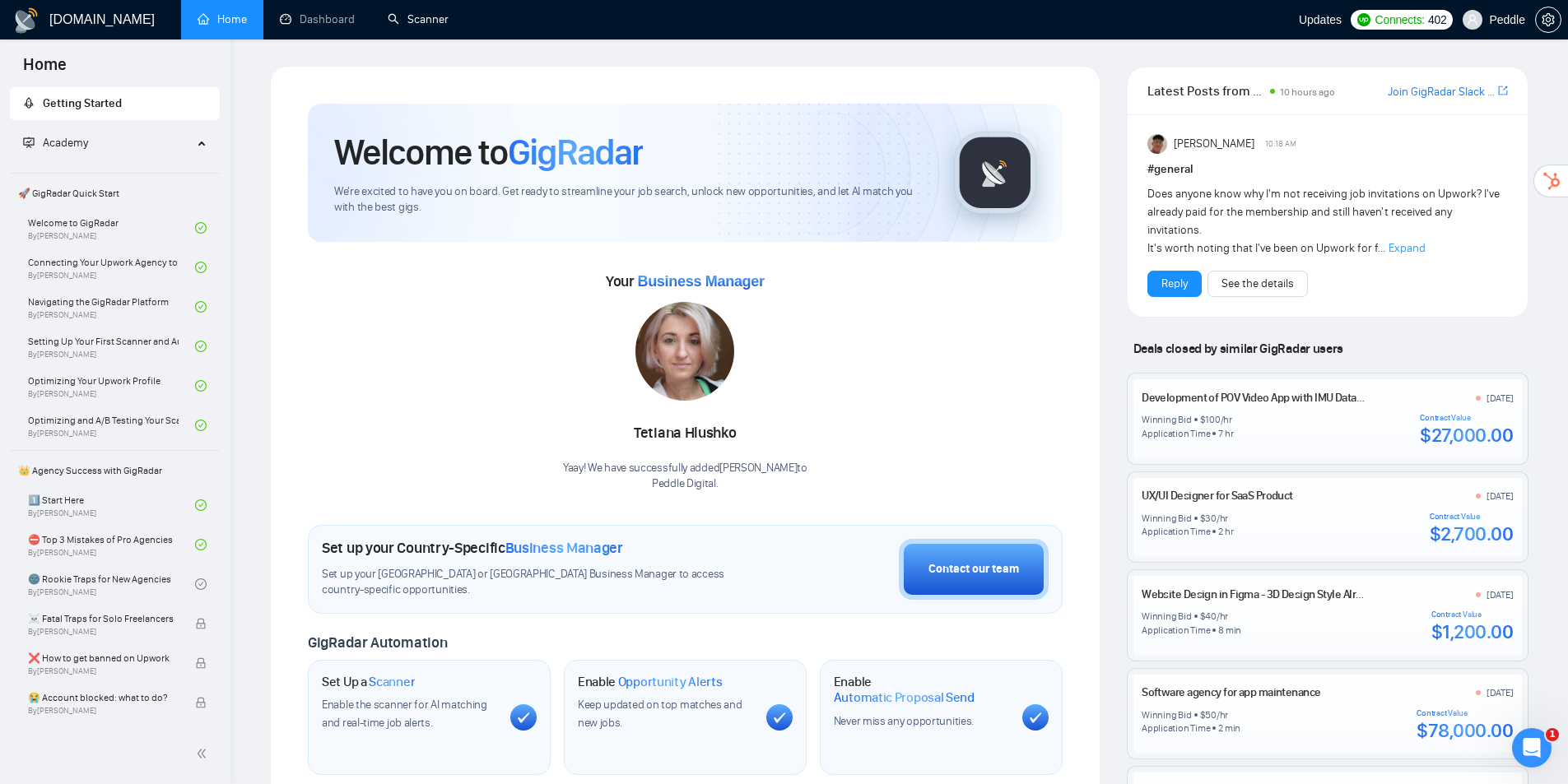
drag, startPoint x: 387, startPoint y: 10, endPoint x: 497, endPoint y: 36, distance: 113.0
click at [388, 12] on link "Scanner" at bounding box center [418, 19] width 61 height 14
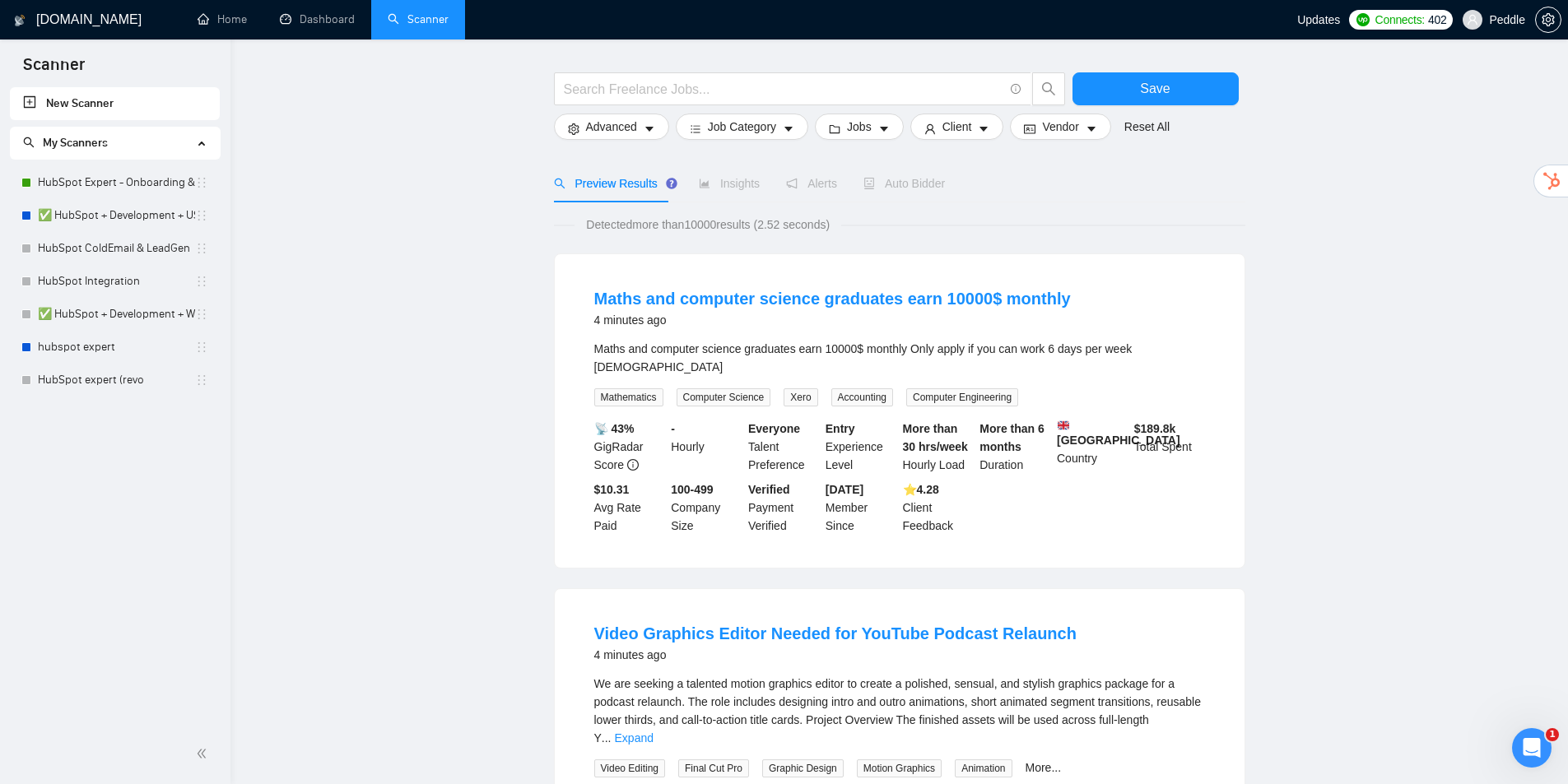
drag, startPoint x: 449, startPoint y: 242, endPoint x: 487, endPoint y: 273, distance: 49.0
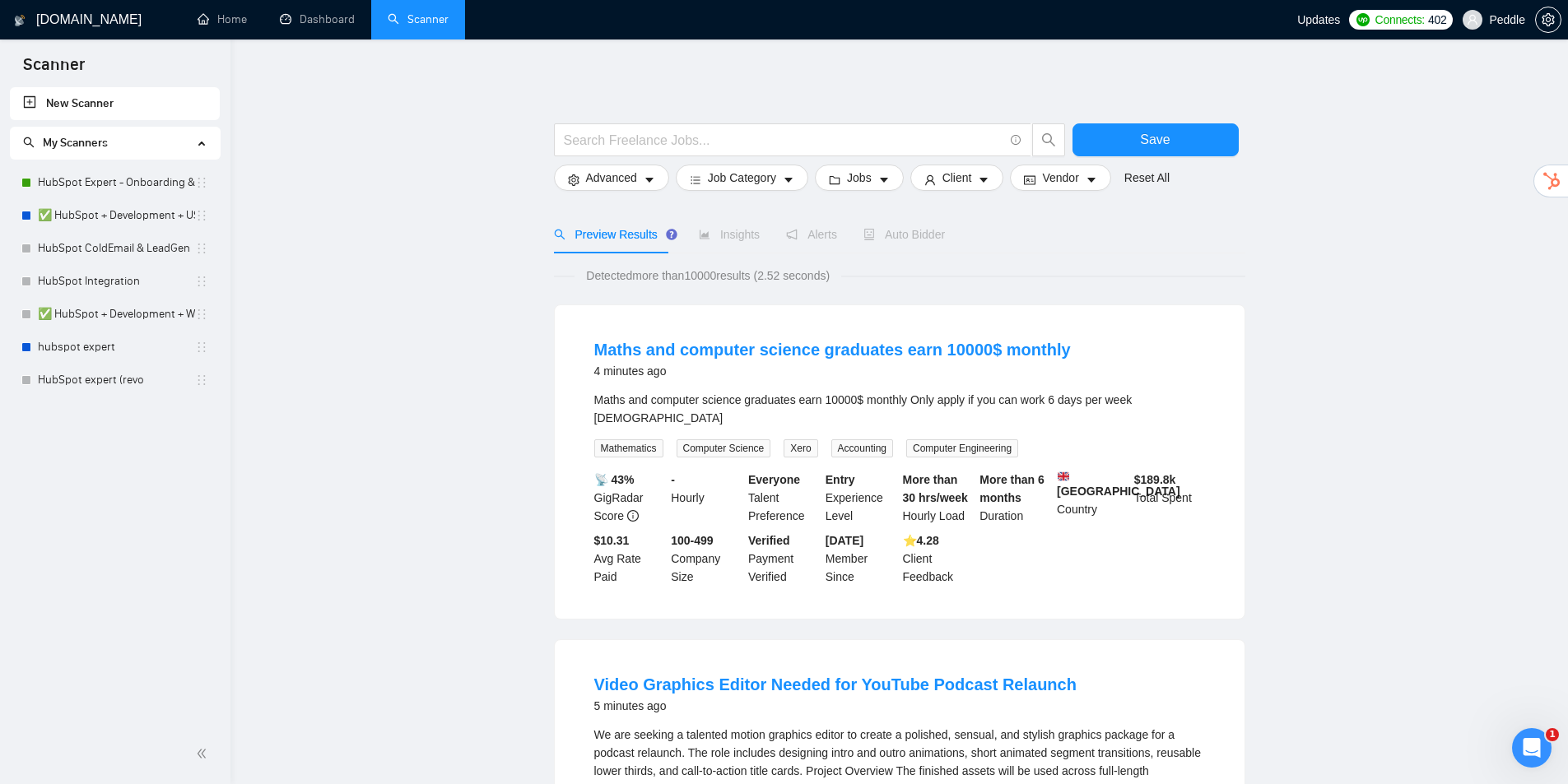
drag, startPoint x: 462, startPoint y: 257, endPoint x: 455, endPoint y: 161, distance: 96.3
click at [612, 181] on span "Advanced" at bounding box center [611, 177] width 51 height 18
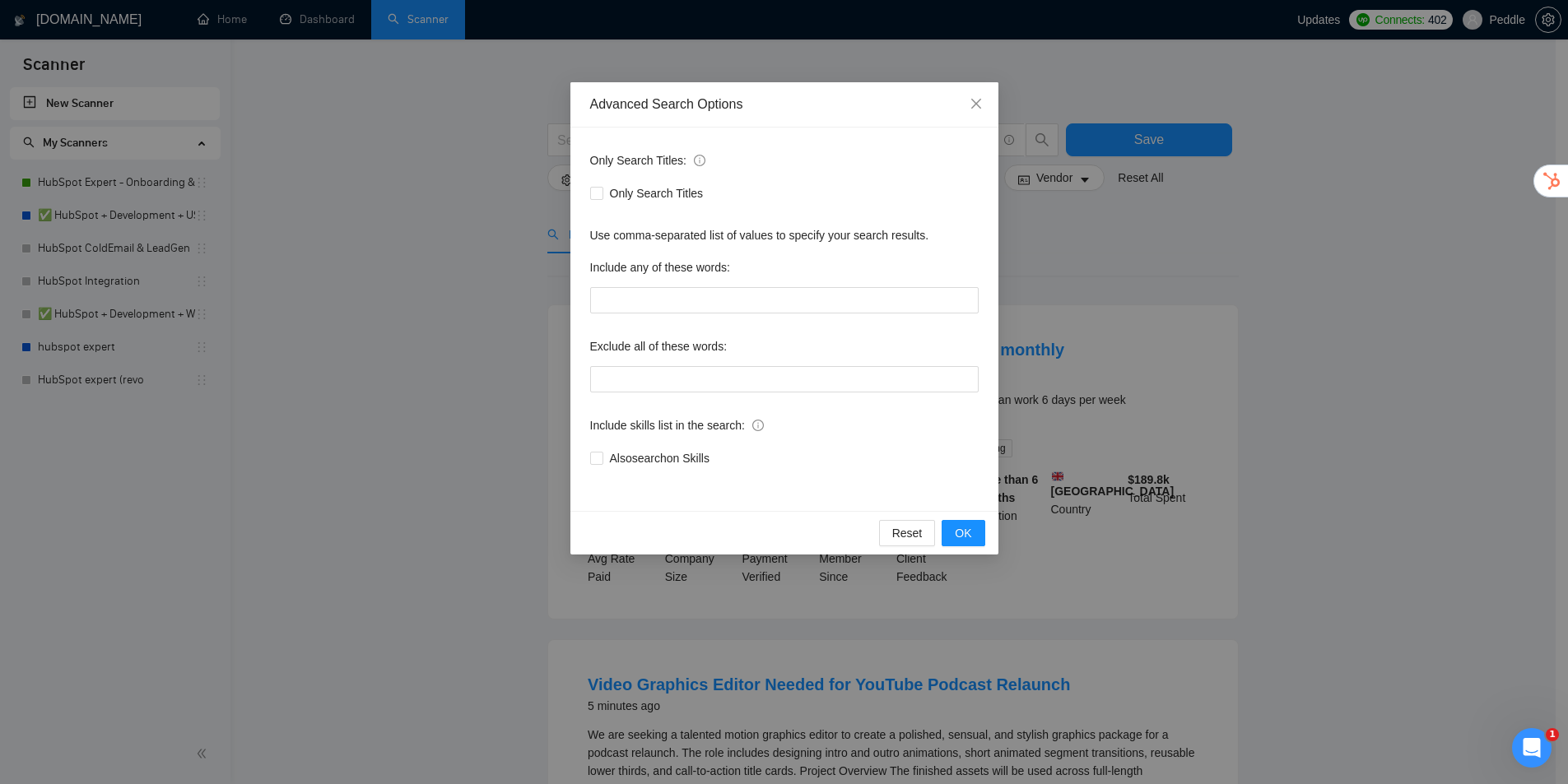
drag, startPoint x: 470, startPoint y: 196, endPoint x: 490, endPoint y: 193, distance: 20.2
click at [471, 196] on div "Advanced Search Options Only Search Titles: Only Search Titles Use comma-separa…" at bounding box center [784, 392] width 1568 height 784
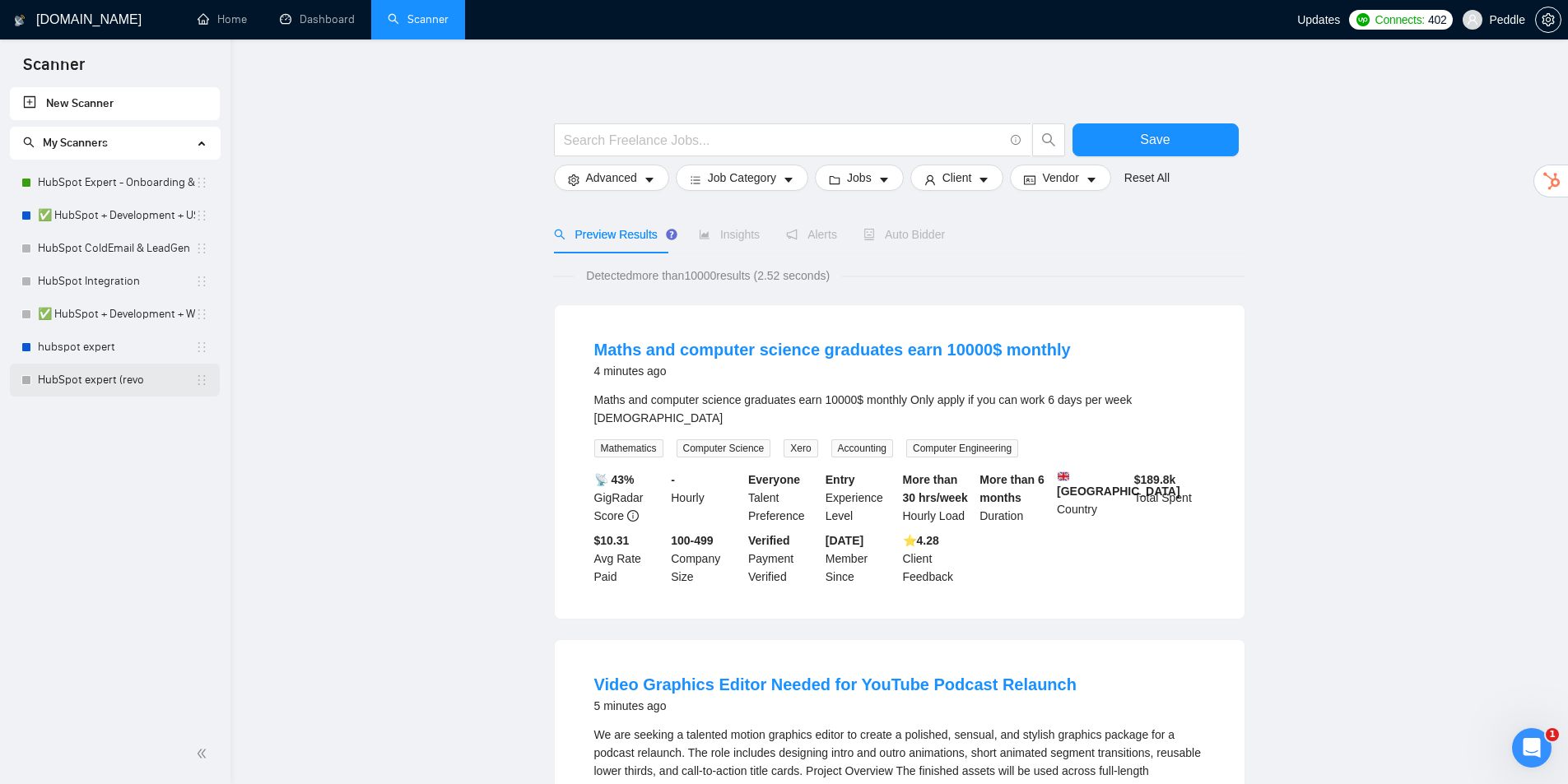
click at [110, 379] on link "HubSpot expert (revo" at bounding box center [116, 380] width 157 height 33
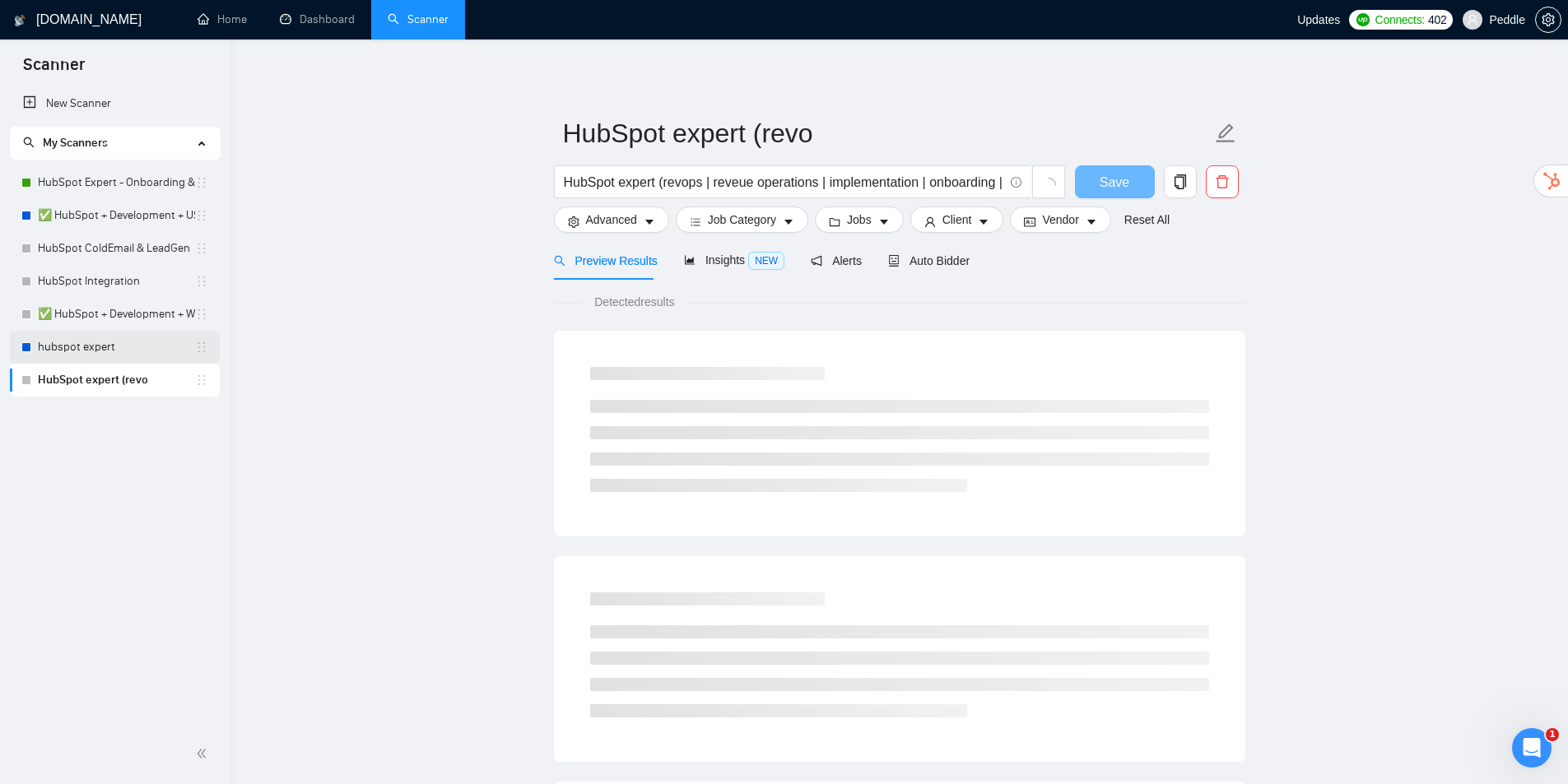
click at [106, 352] on link "hubspot expert" at bounding box center [116, 347] width 157 height 33
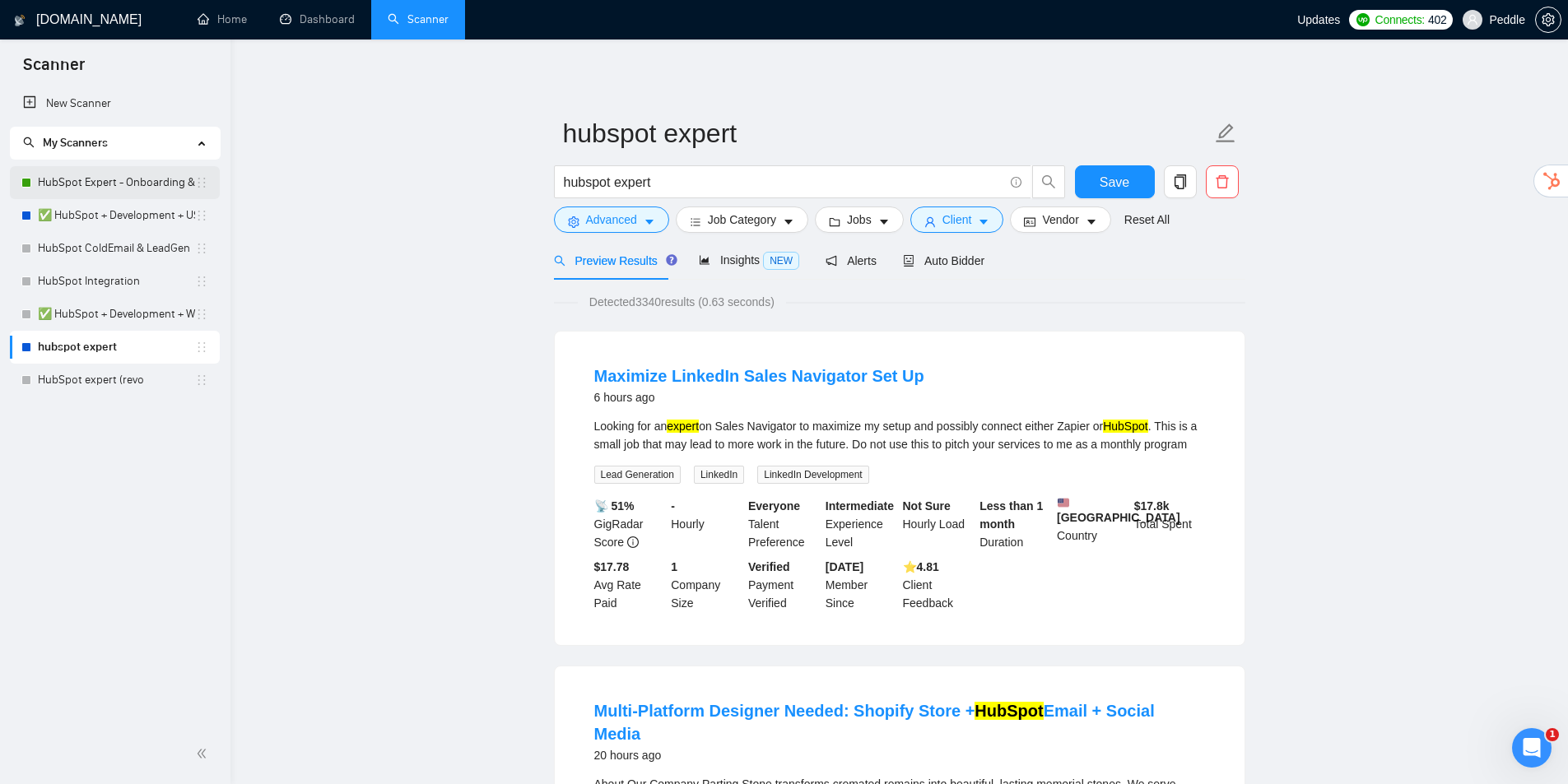
click at [82, 176] on link "HubSpot Expert - Onboarding & Implementation (OLD)" at bounding box center [116, 182] width 157 height 33
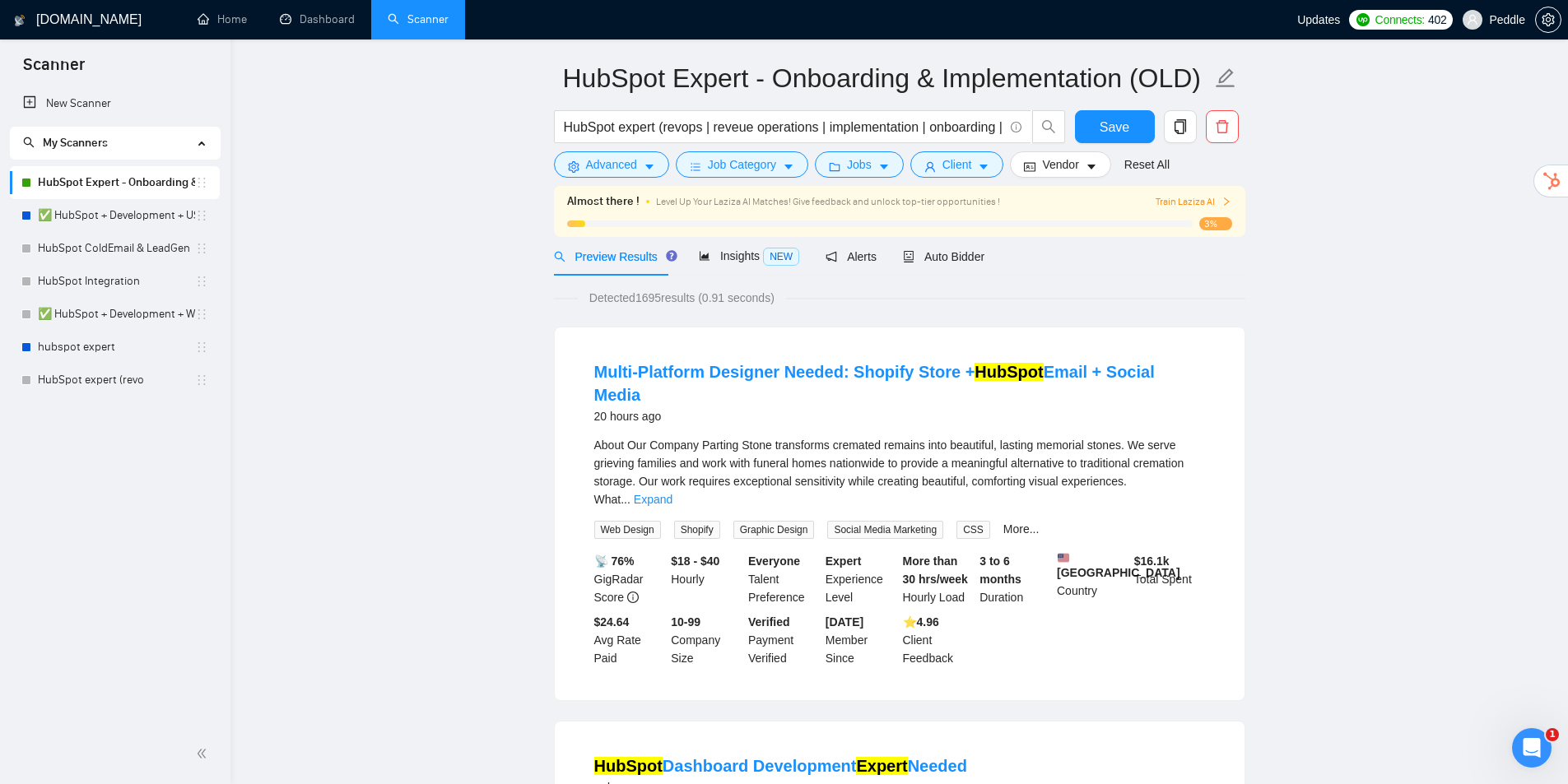
drag, startPoint x: 1363, startPoint y: 206, endPoint x: 1380, endPoint y: 235, distance: 33.6
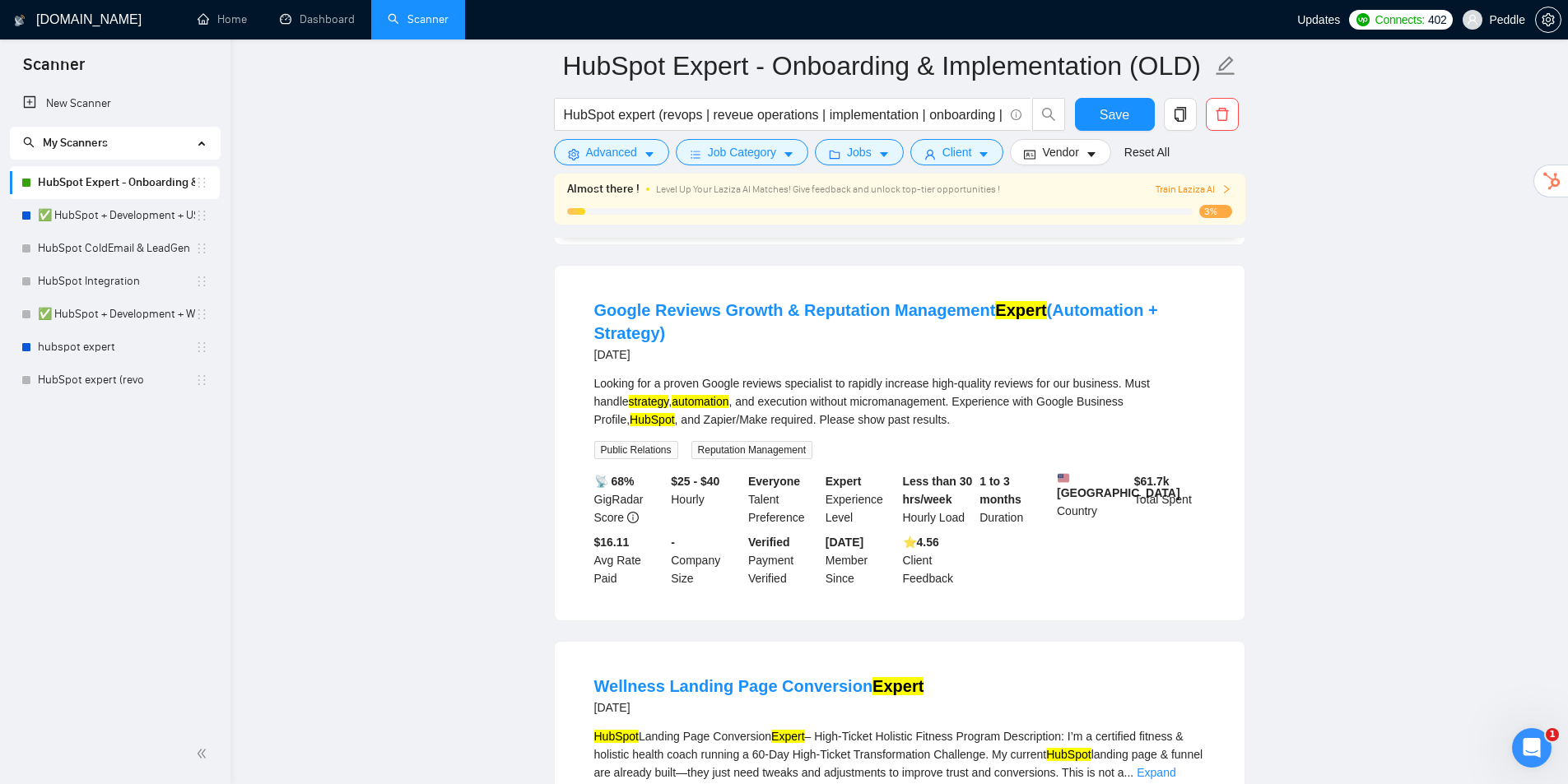
drag, startPoint x: 1318, startPoint y: 220, endPoint x: 1289, endPoint y: 355, distance: 138.1
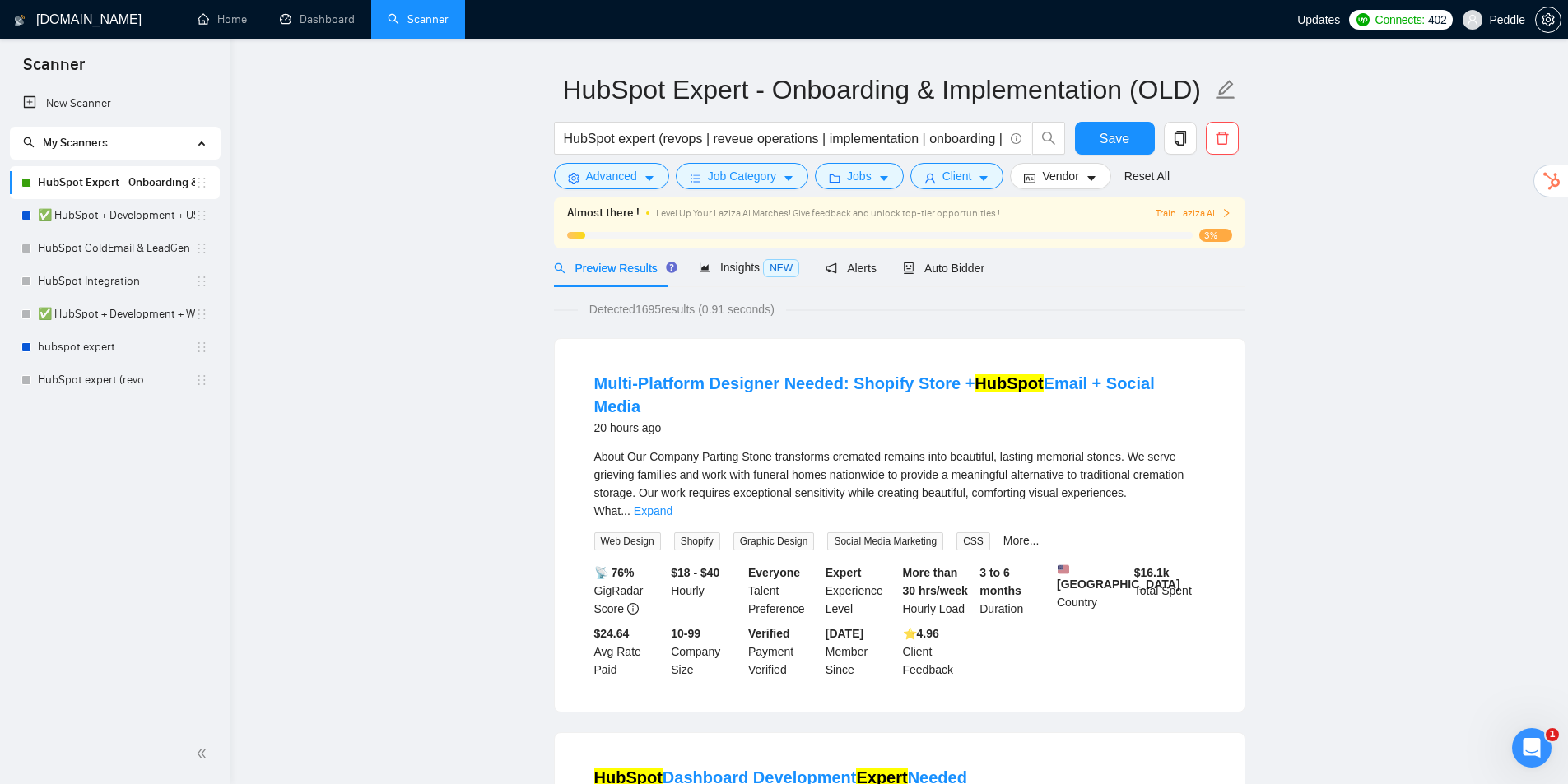
scroll to position [0, 0]
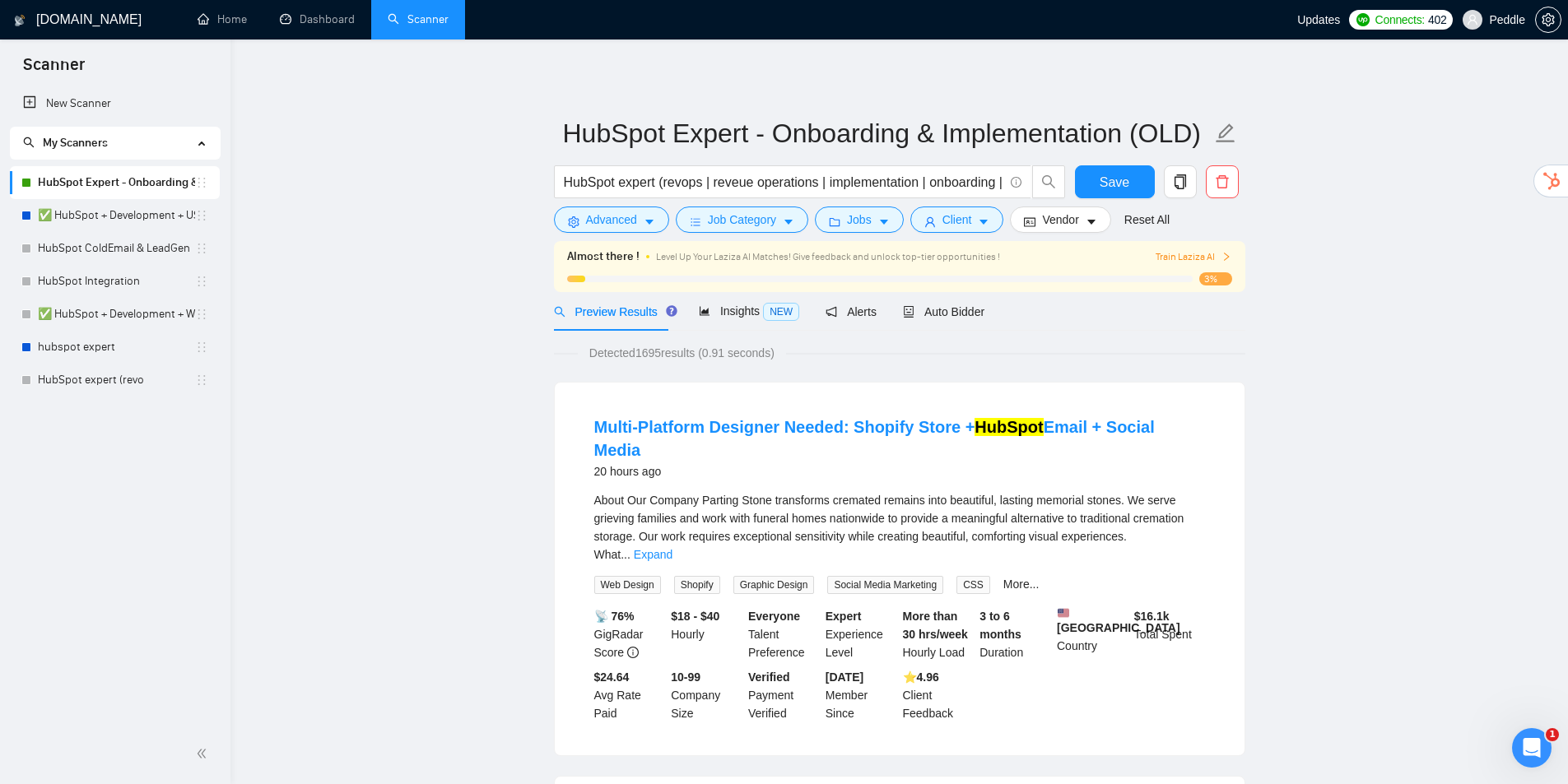
drag, startPoint x: 1296, startPoint y: 342, endPoint x: 1338, endPoint y: 172, distance: 175.1
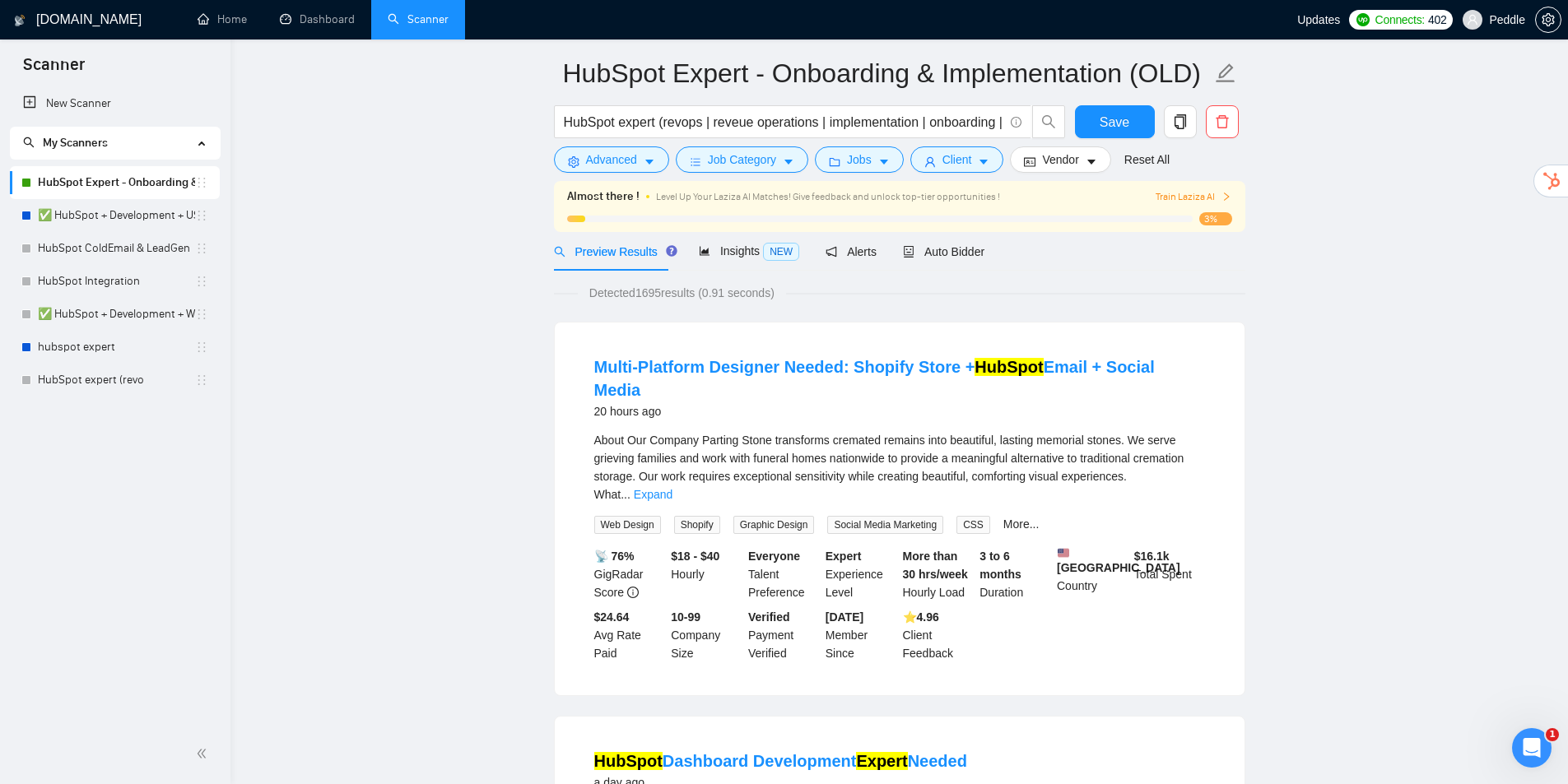
drag, startPoint x: 1254, startPoint y: 373, endPoint x: 1372, endPoint y: 374, distance: 118.0
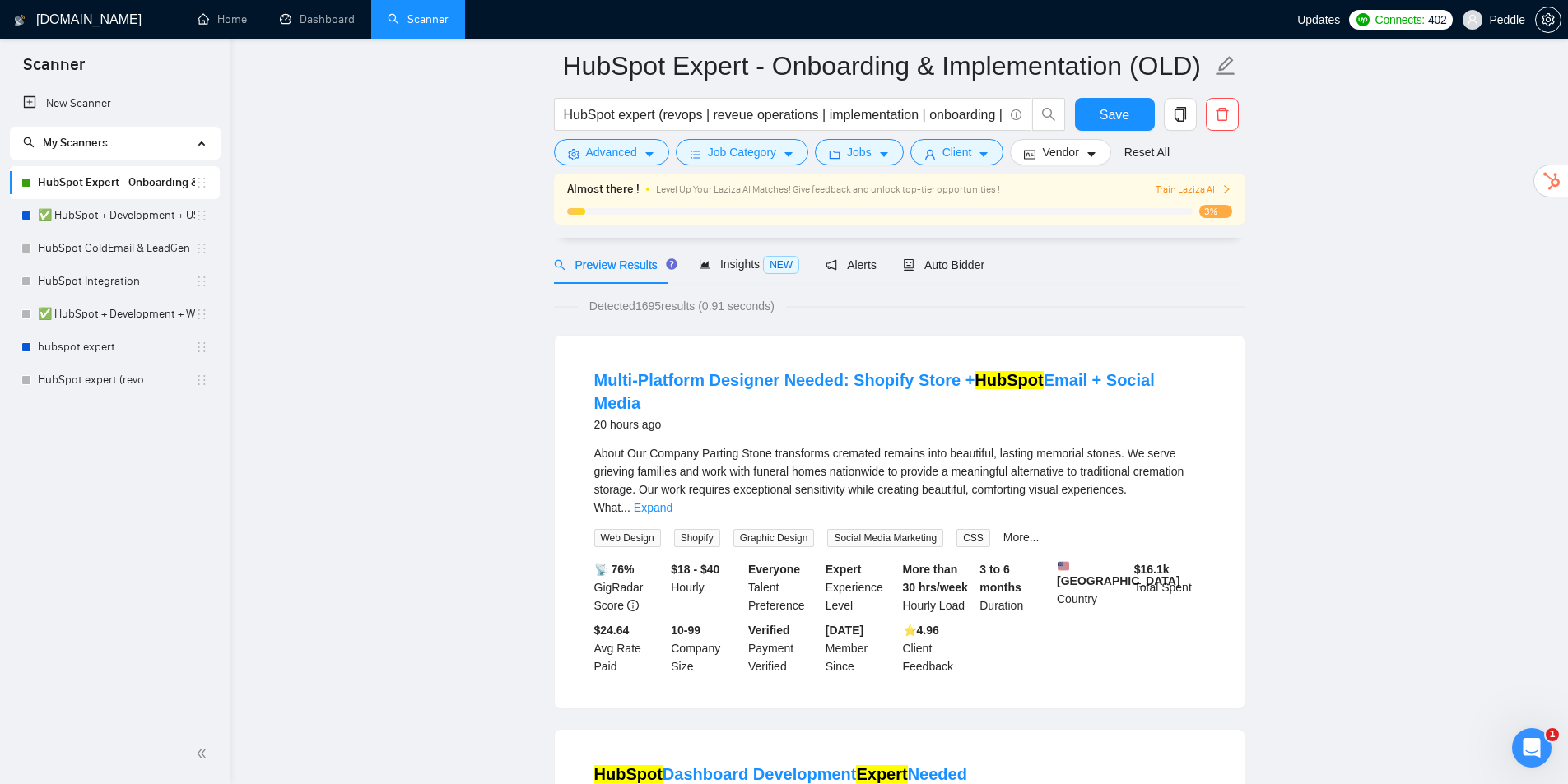
scroll to position [247, 0]
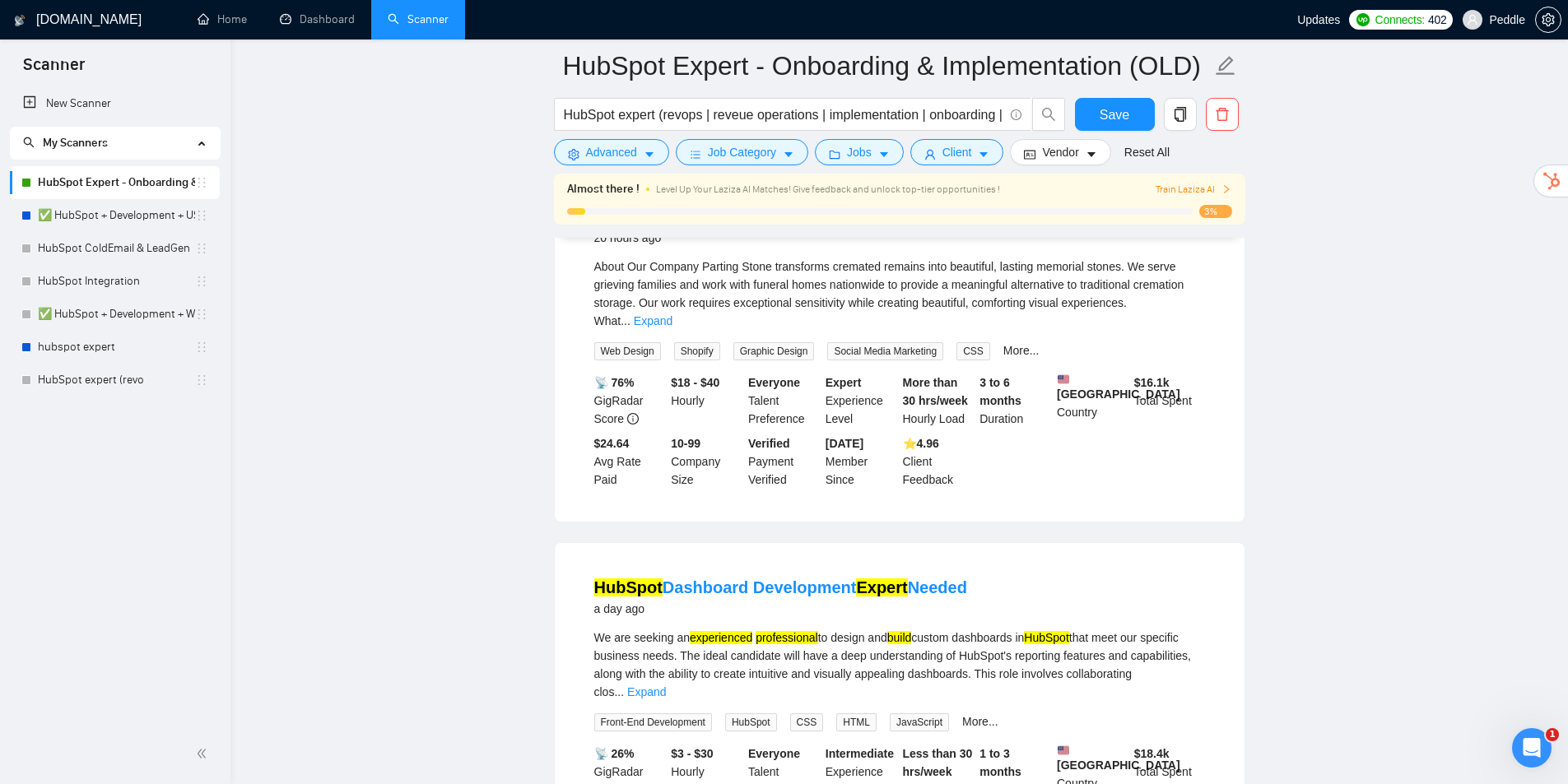
drag, startPoint x: 1265, startPoint y: 423, endPoint x: 1273, endPoint y: 411, distance: 14.4
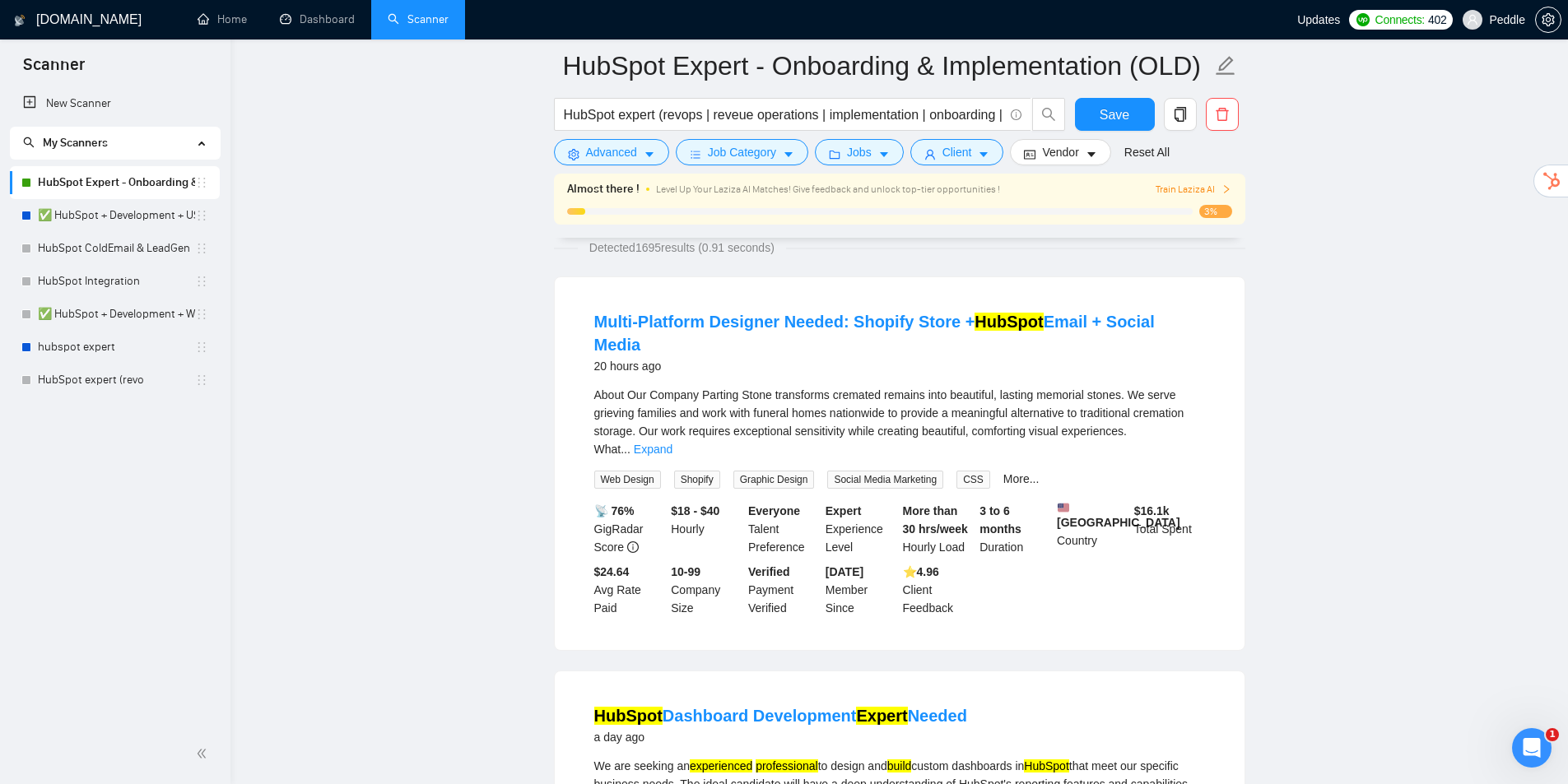
drag, startPoint x: 1335, startPoint y: 389, endPoint x: 1360, endPoint y: 330, distance: 64.1
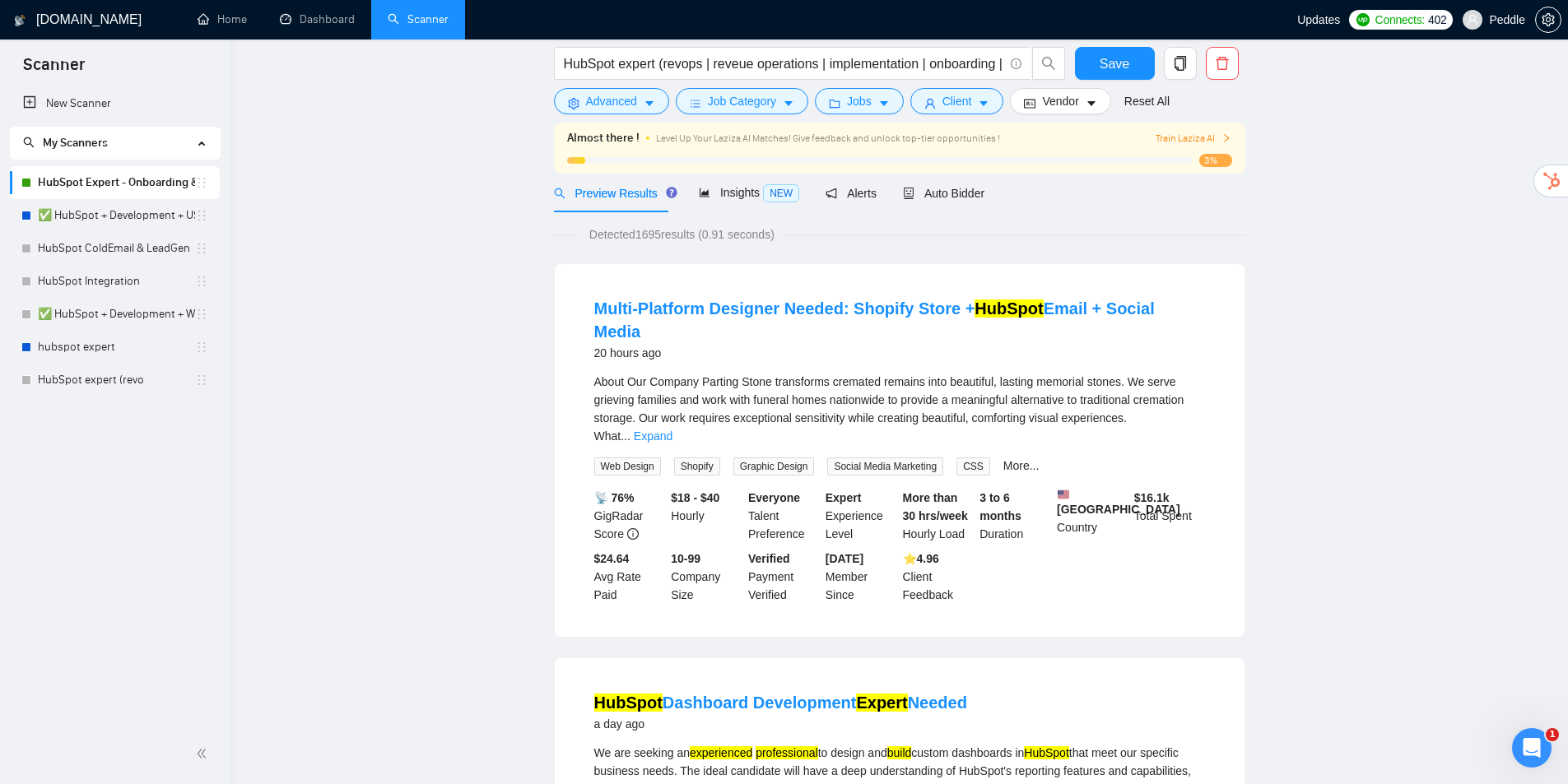
scroll to position [67, 0]
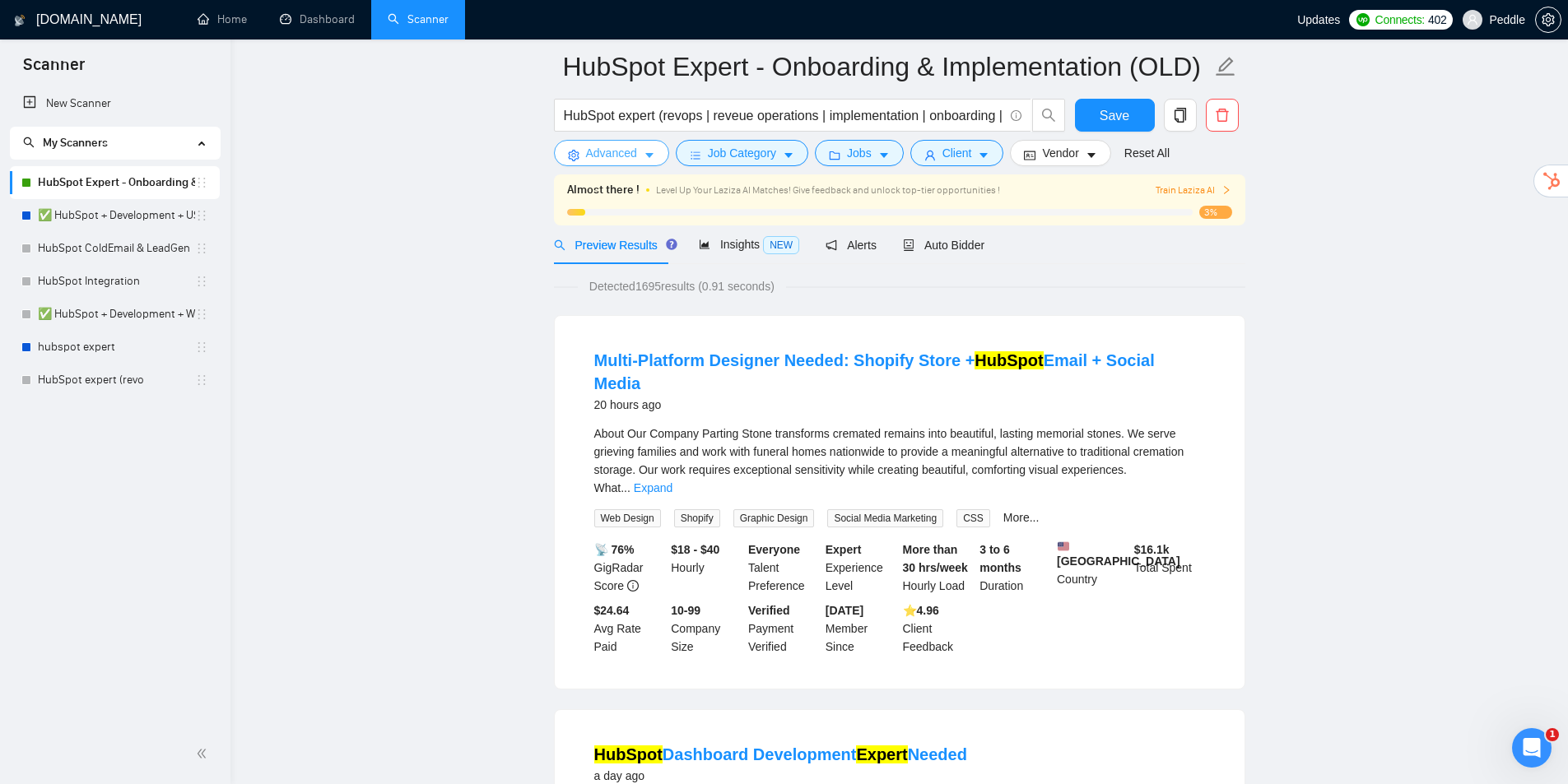
click at [620, 154] on span "Advanced" at bounding box center [611, 153] width 51 height 18
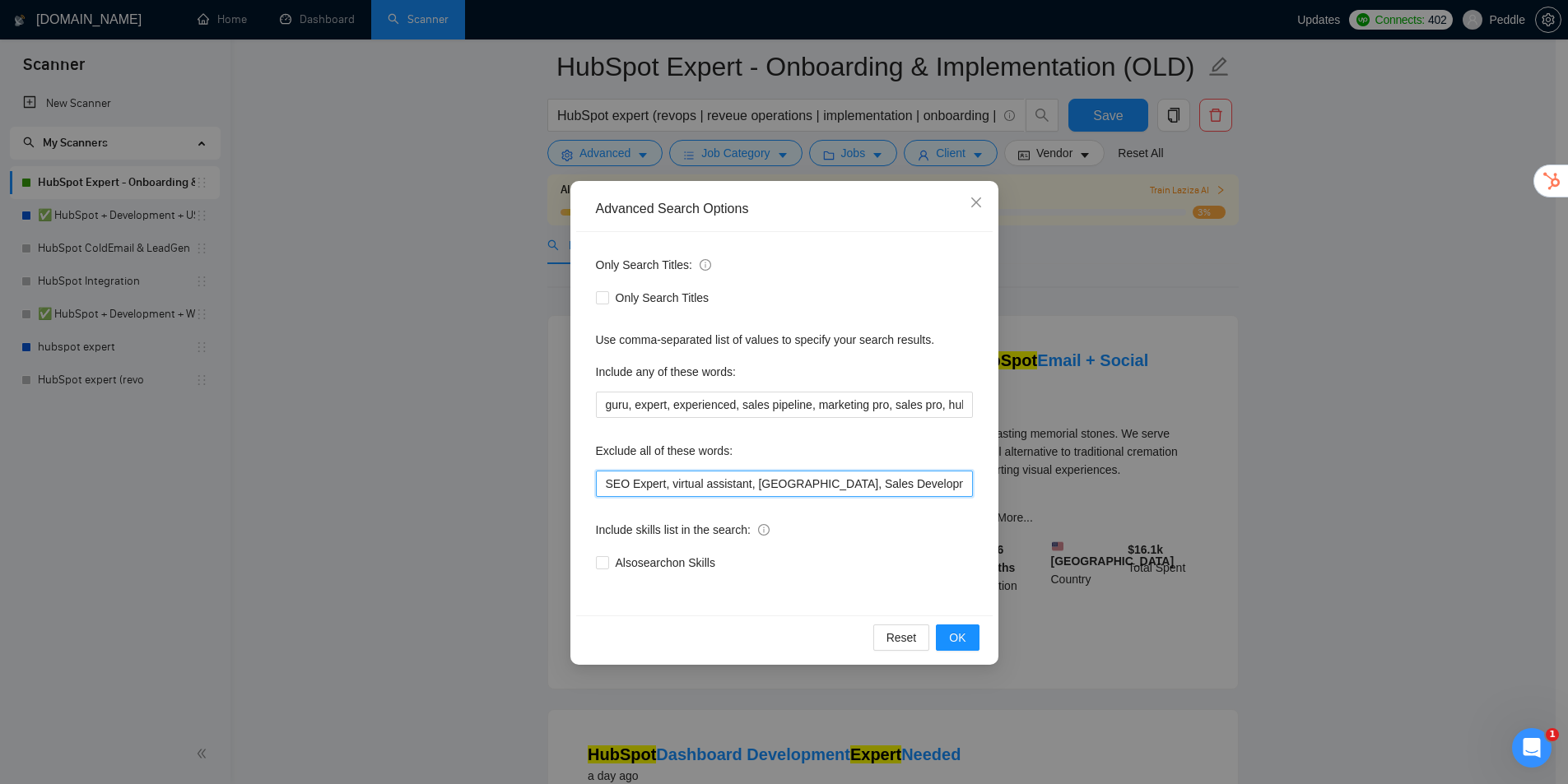
click at [681, 492] on input "SEO Expert, virtual assistant, [GEOGRAPHIC_DATA], Sales Development Rep, Busine…" at bounding box center [784, 484] width 377 height 27
drag, startPoint x: 870, startPoint y: 487, endPoint x: 879, endPoint y: 487, distance: 9.0
click at [873, 487] on input "SEO Expert, virtual assistant, [GEOGRAPHIC_DATA], Sales Development Rep, Busine…" at bounding box center [784, 484] width 377 height 27
drag, startPoint x: 909, startPoint y: 478, endPoint x: 933, endPoint y: 491, distance: 27.3
click at [921, 489] on input "SEO Expert, virtual assistant, [GEOGRAPHIC_DATA], Sales Development Rep, Busine…" at bounding box center [784, 484] width 377 height 27
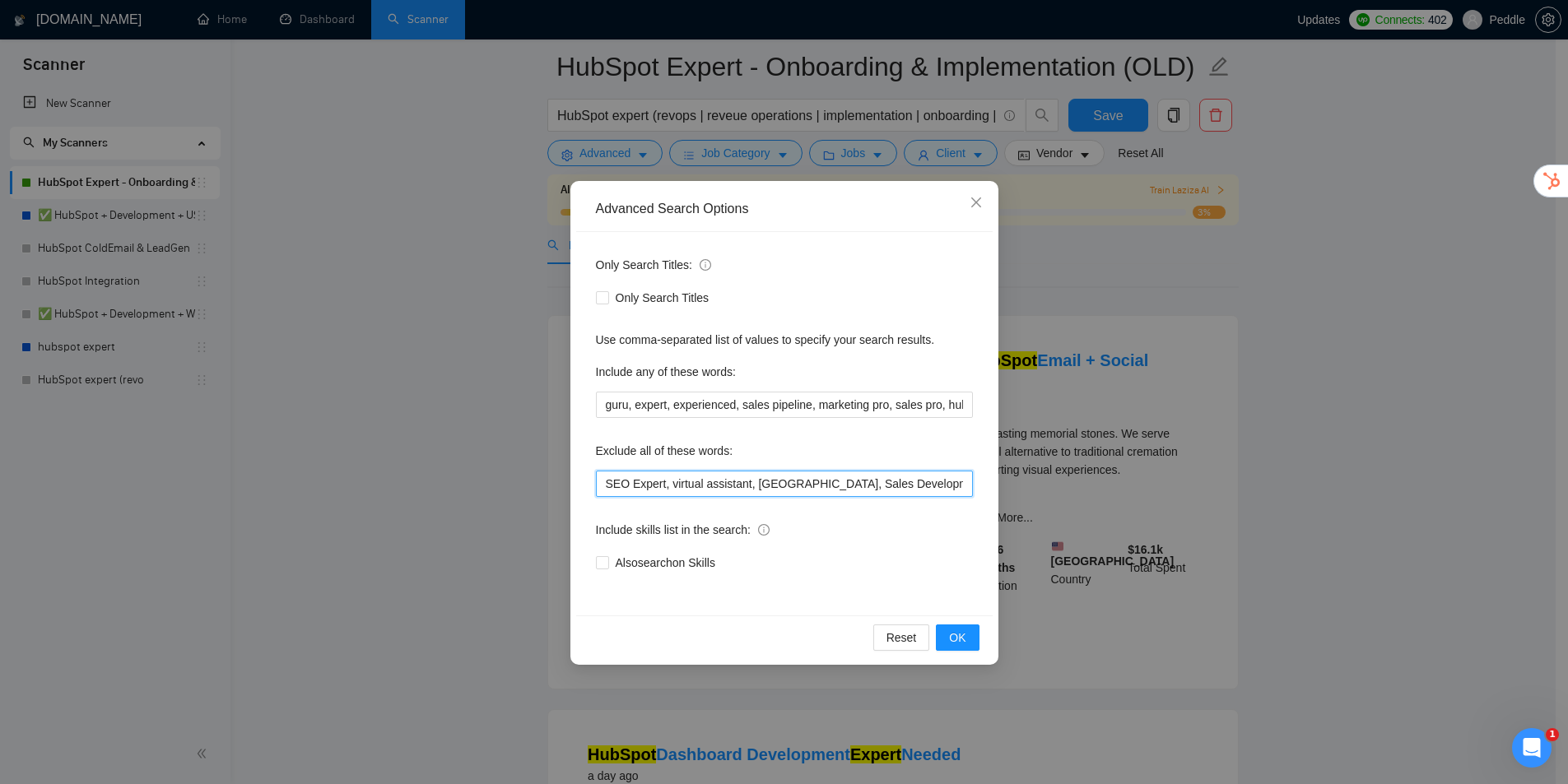
drag, startPoint x: 937, startPoint y: 488, endPoint x: 945, endPoint y: 482, distance: 10.0
click at [945, 482] on input "SEO Expert, virtual assistant, [GEOGRAPHIC_DATA], Sales Development Rep, Busine…" at bounding box center [784, 484] width 377 height 27
click at [956, 482] on input "SEO Expert, virtual assistant, [GEOGRAPHIC_DATA], Sales Development Rep, Busine…" at bounding box center [784, 484] width 377 height 27
click at [961, 484] on input "SEO Expert, virtual assistant, [GEOGRAPHIC_DATA], Sales Development Rep, Busine…" at bounding box center [784, 484] width 377 height 27
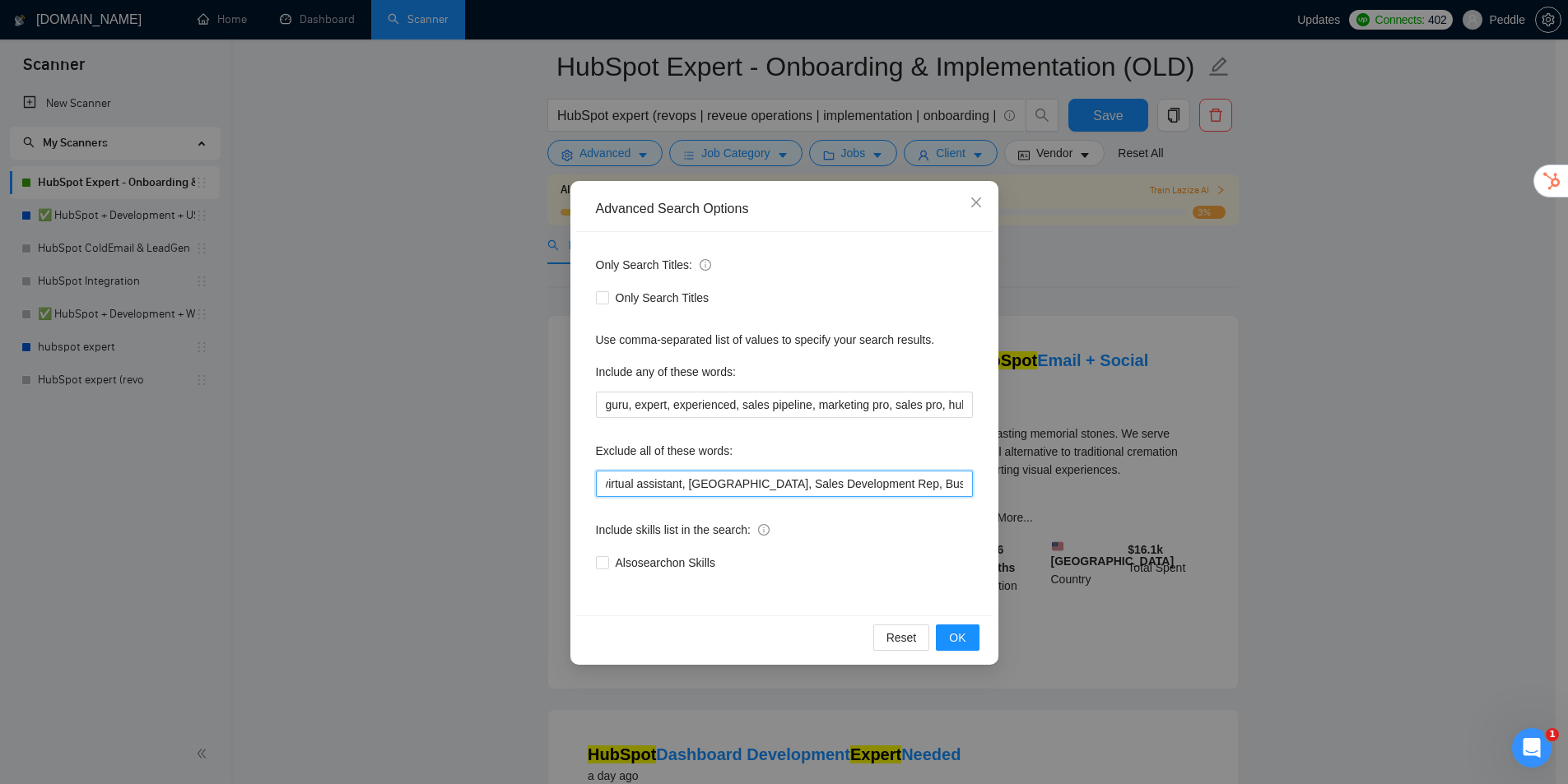
drag, startPoint x: 972, startPoint y: 487, endPoint x: 952, endPoint y: 496, distance: 21.9
click at [1033, 488] on div "Advanced Search Options Only Search Titles: Only Search Titles Use comma-separa…" at bounding box center [784, 392] width 1568 height 784
click at [977, 207] on icon "close" at bounding box center [976, 202] width 13 height 13
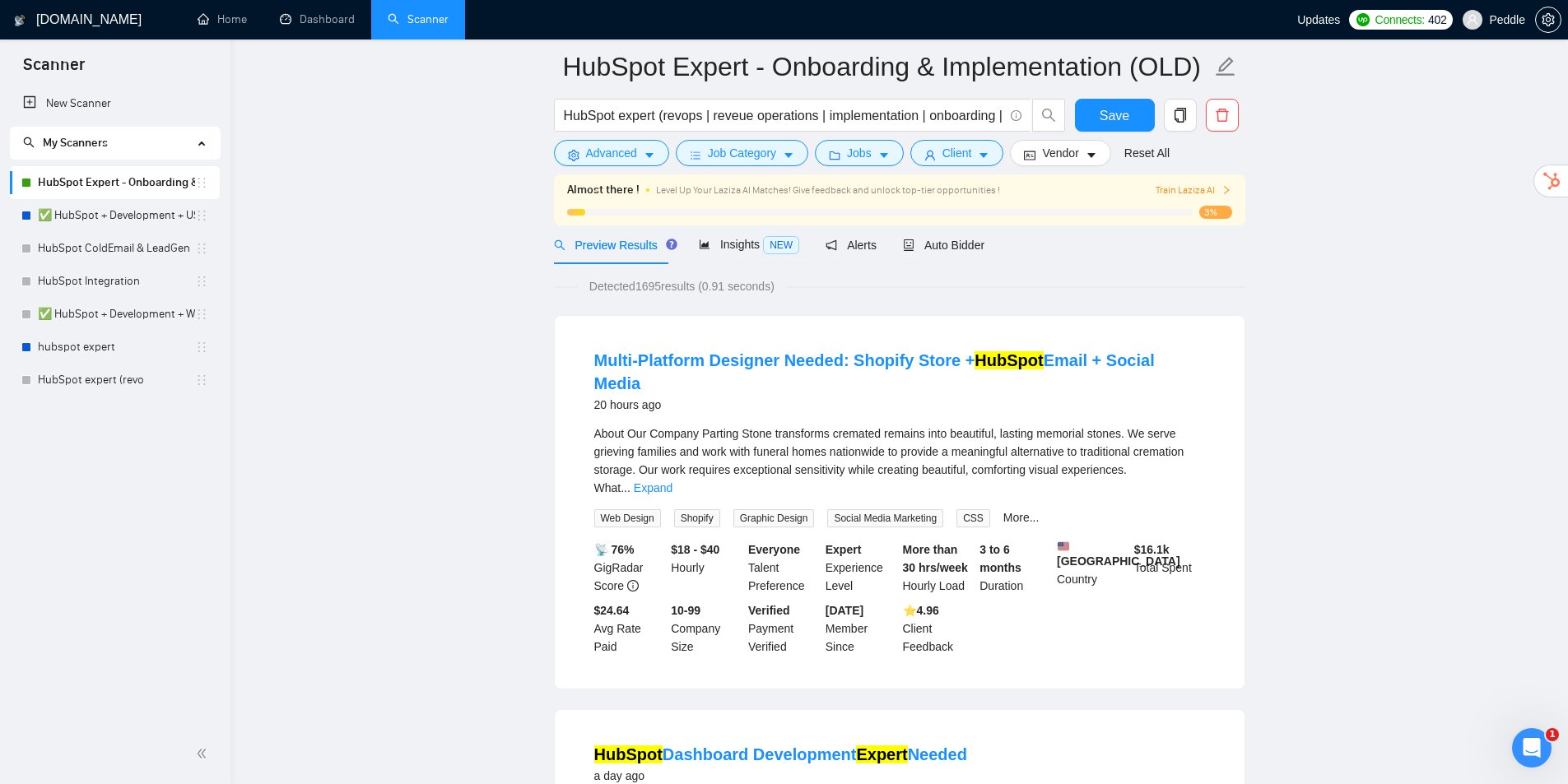
click at [1214, 190] on span "Train Laziza AI" at bounding box center [1193, 191] width 76 height 15
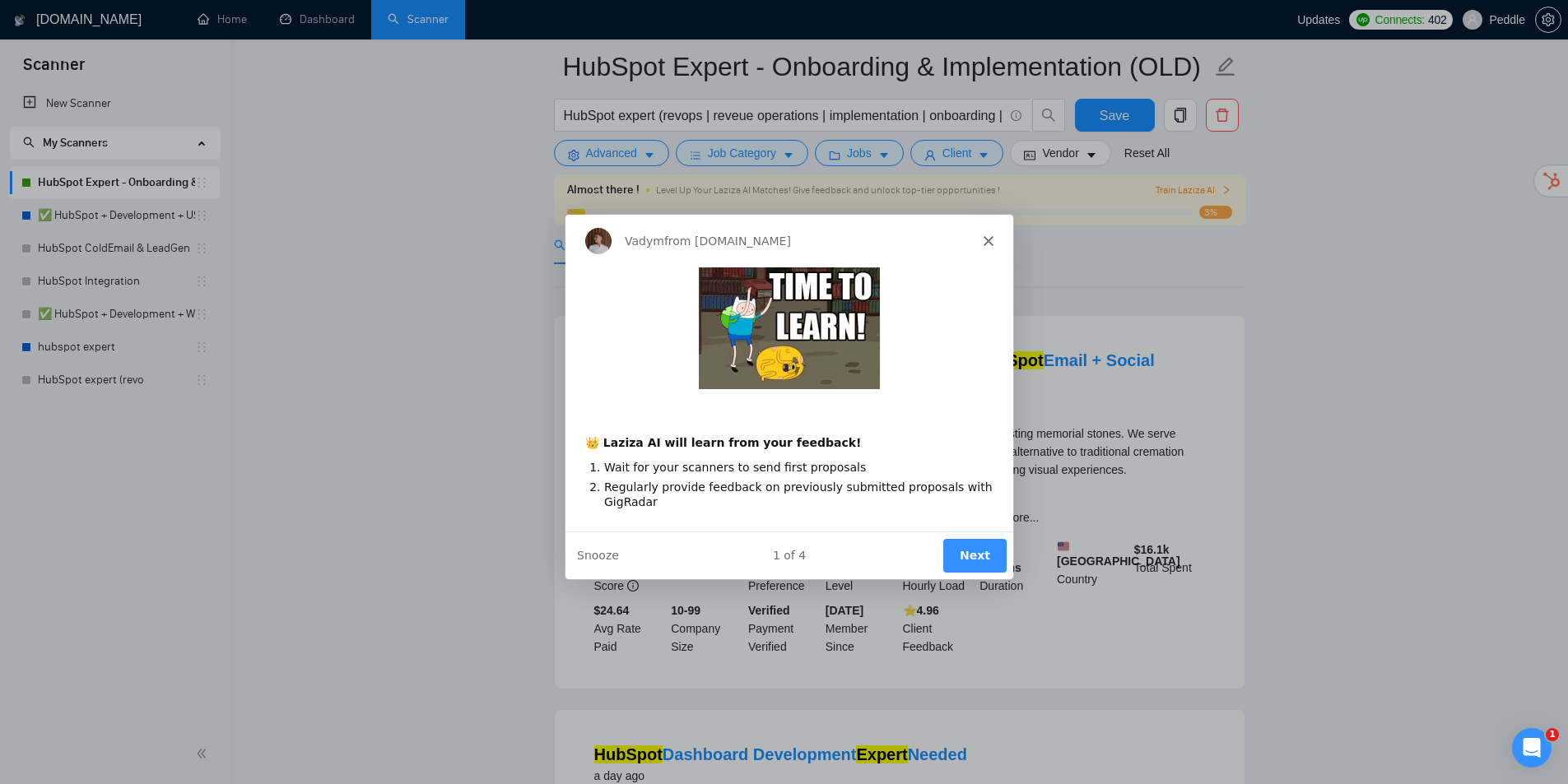
click at [982, 558] on button "Next" at bounding box center [973, 554] width 64 height 34
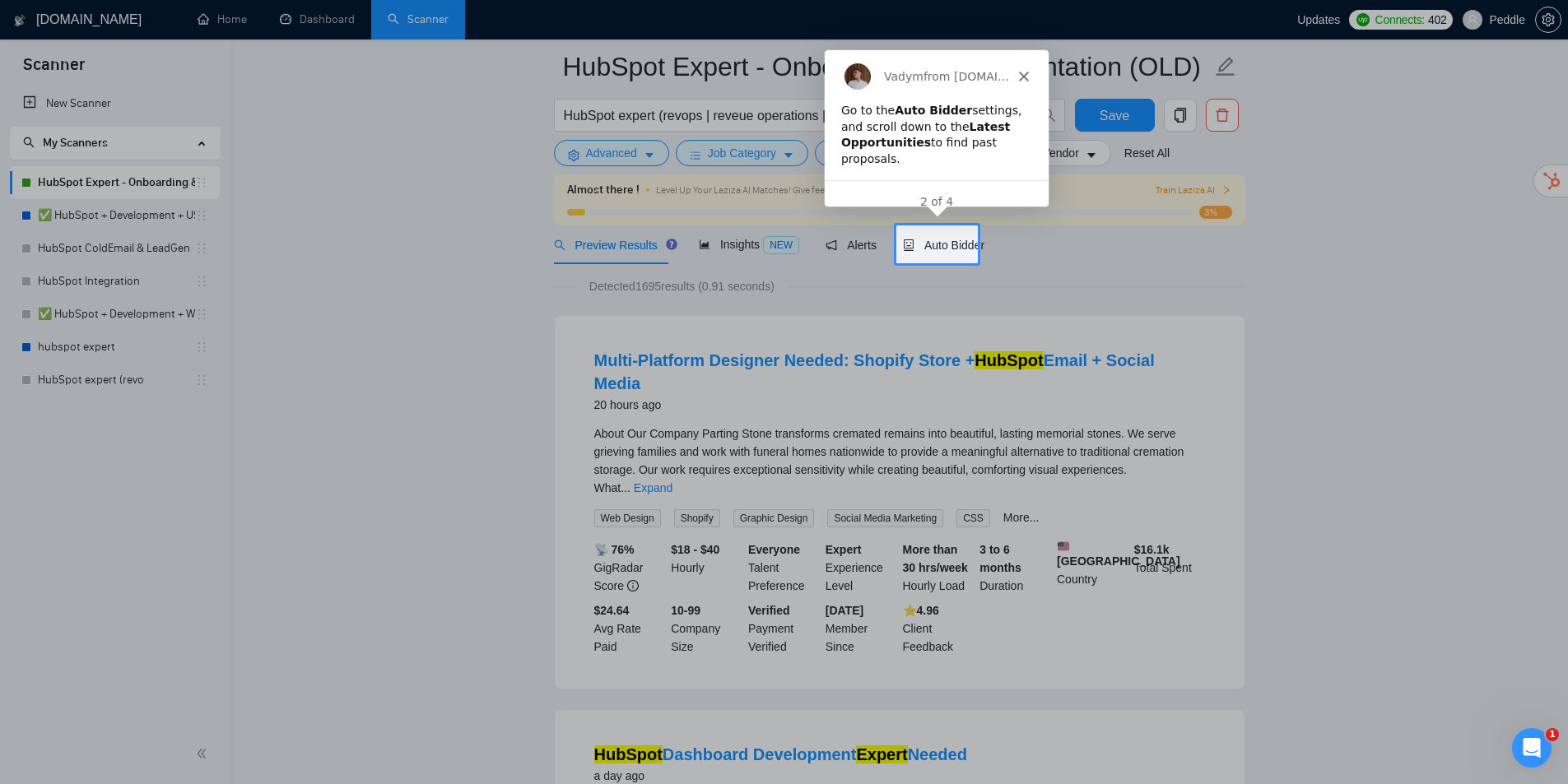
click at [1018, 77] on icon "Close" at bounding box center [1022, 74] width 9 height 9
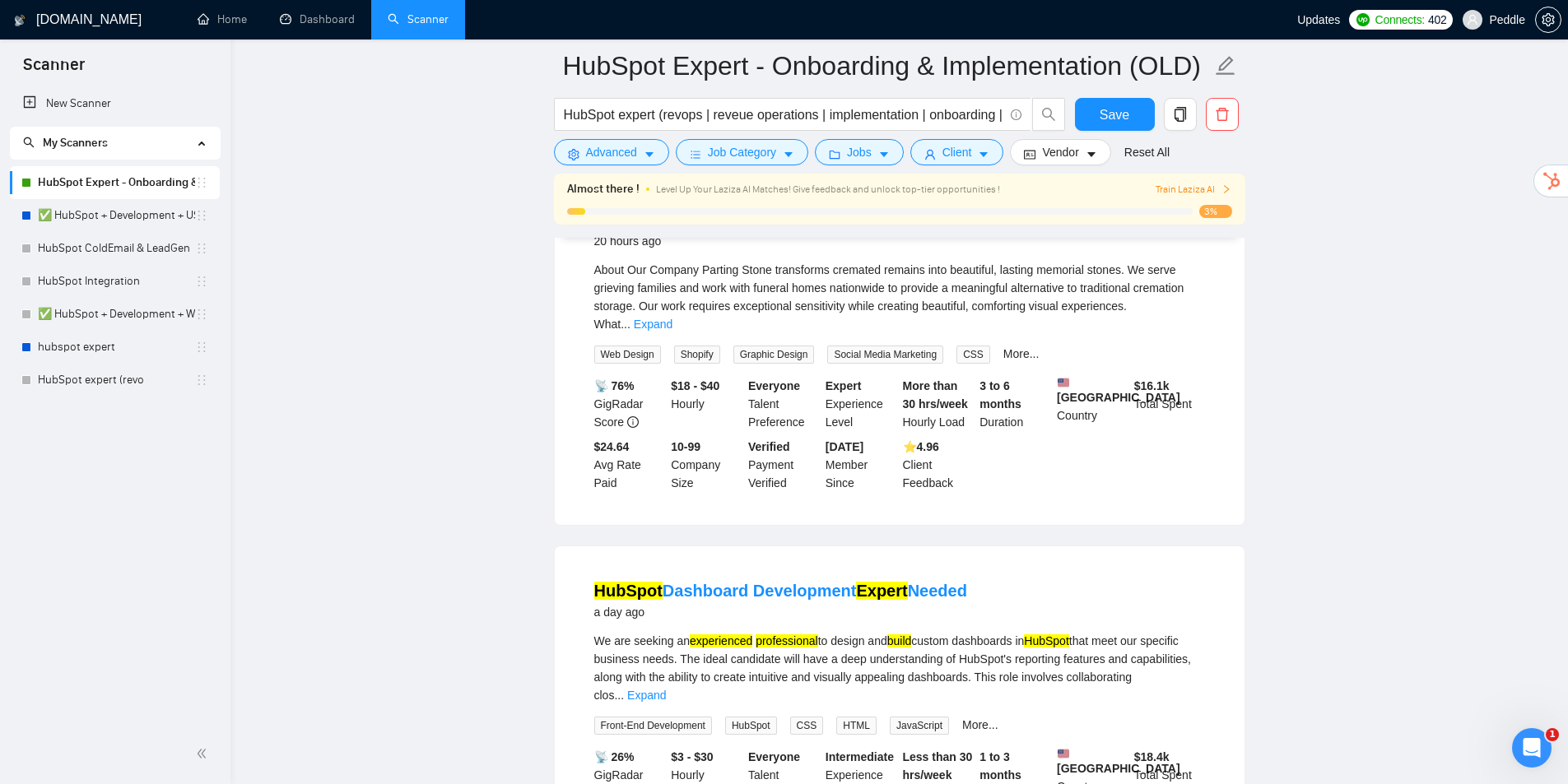
drag, startPoint x: 1158, startPoint y: 301, endPoint x: 1215, endPoint y: 386, distance: 102.3
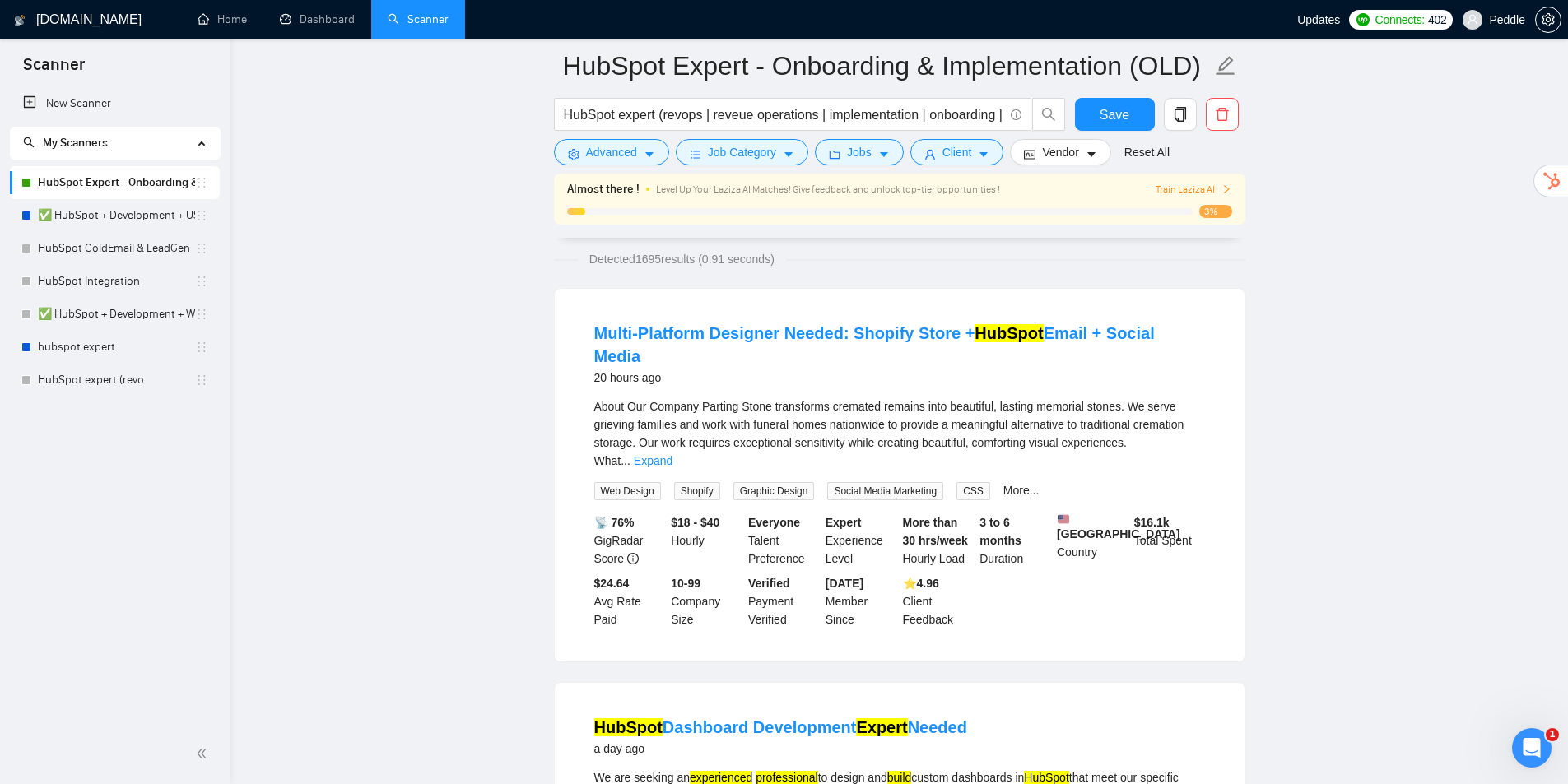
scroll to position [75, 0]
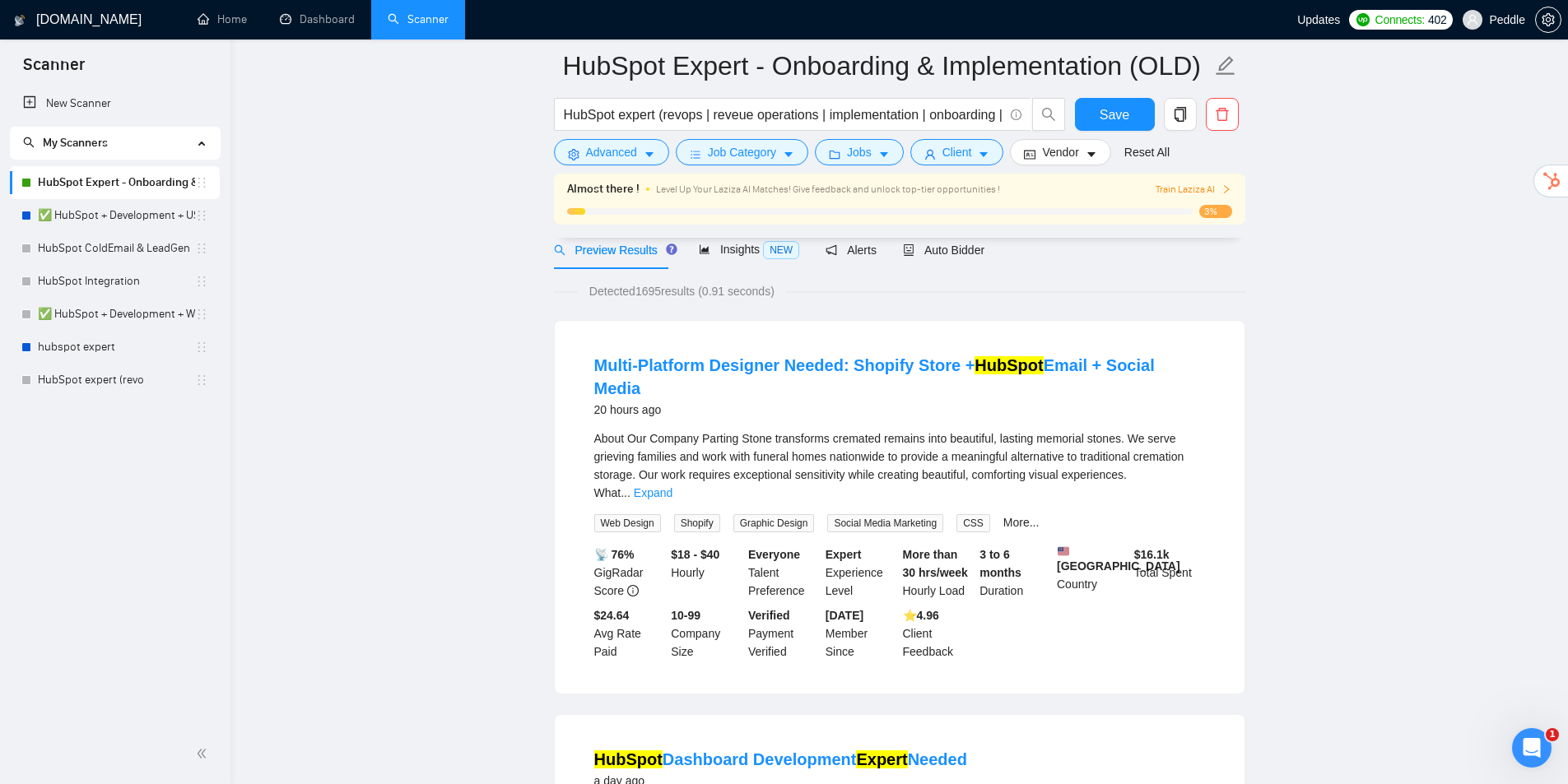
drag, startPoint x: 1241, startPoint y: 389, endPoint x: 1323, endPoint y: 260, distance: 152.9
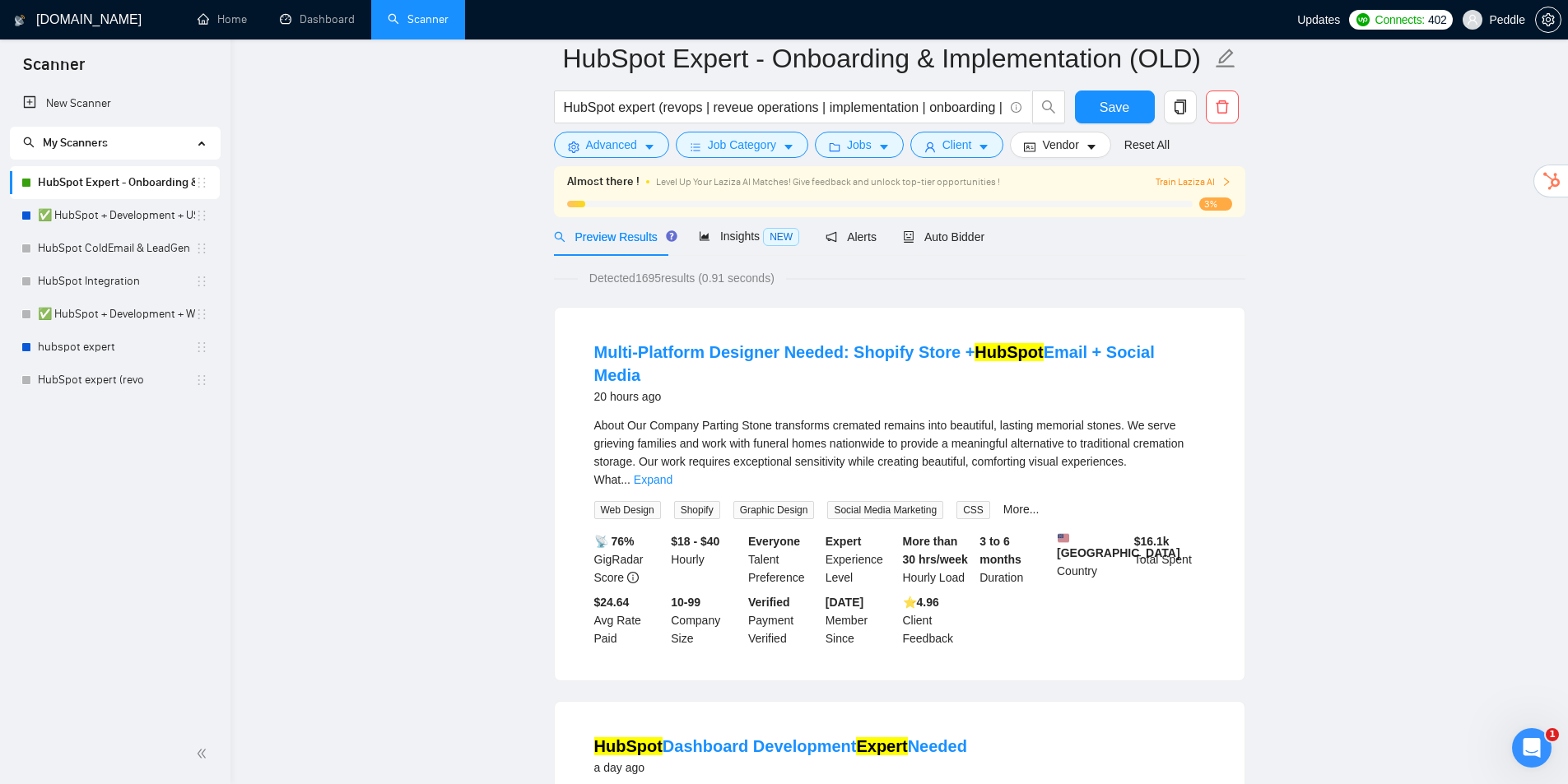
scroll to position [0, 0]
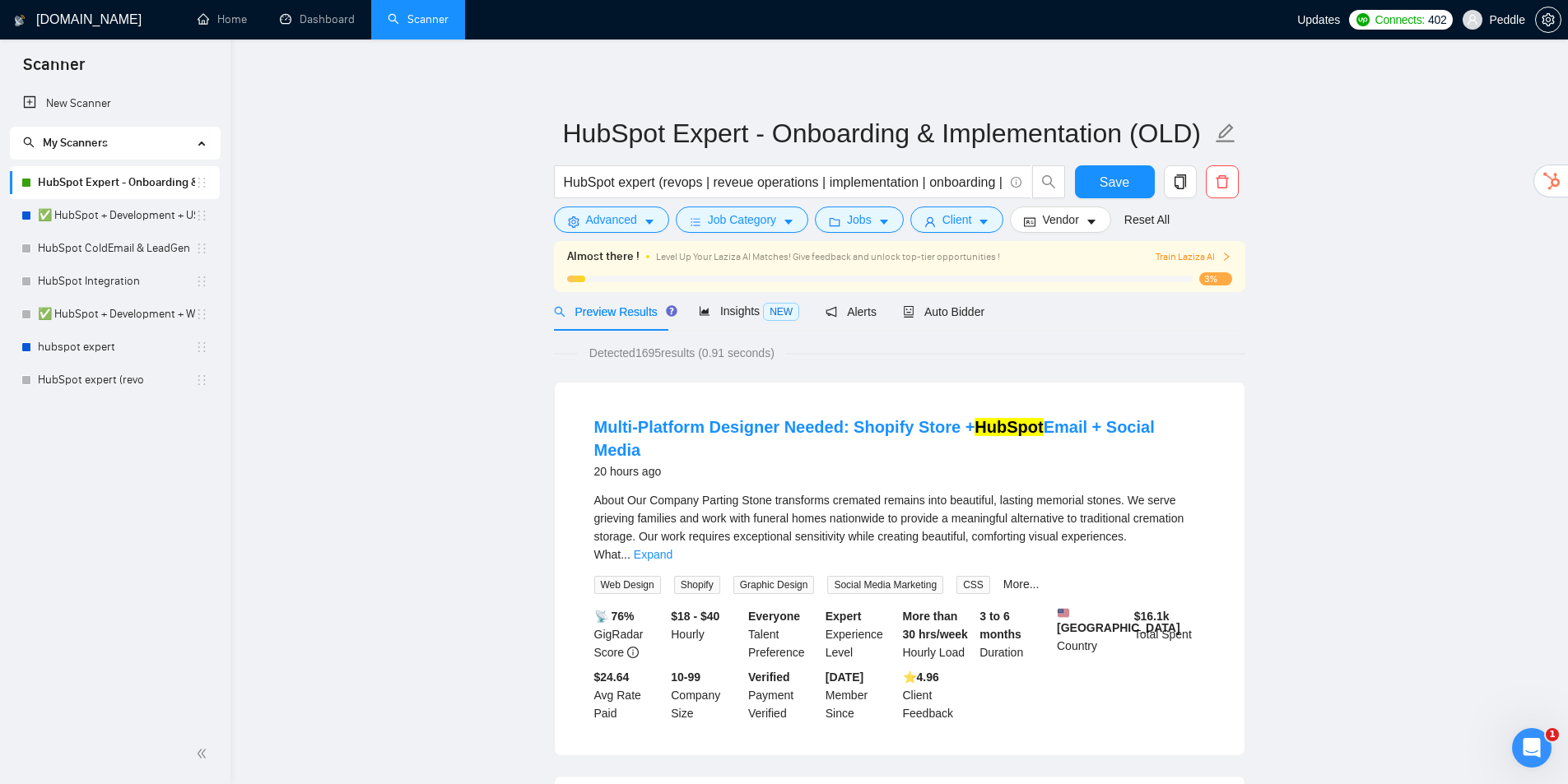
drag, startPoint x: 1182, startPoint y: 435, endPoint x: 1180, endPoint y: 475, distance: 40.0
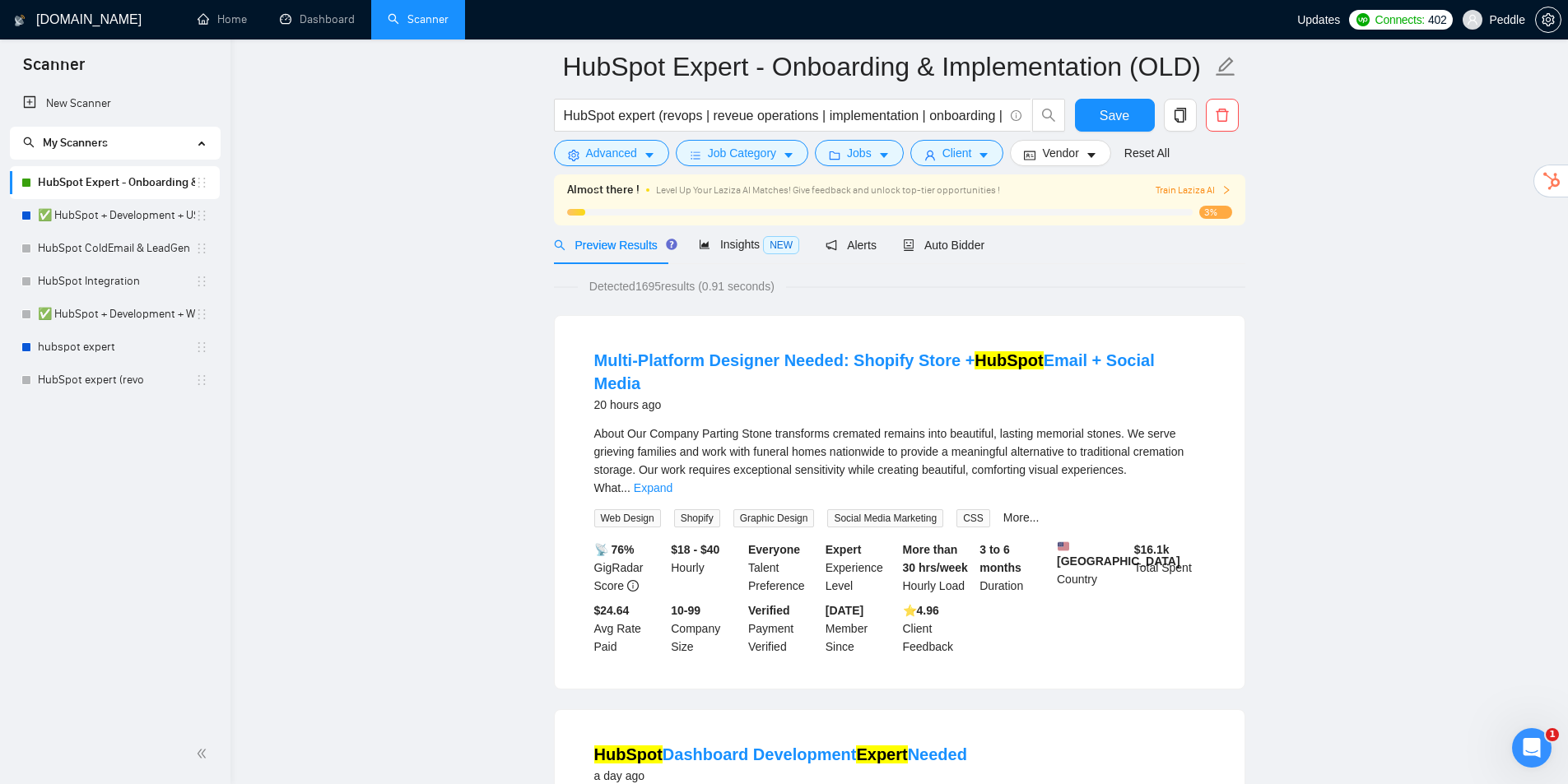
drag, startPoint x: 1240, startPoint y: 450, endPoint x: 1245, endPoint y: 470, distance: 20.6
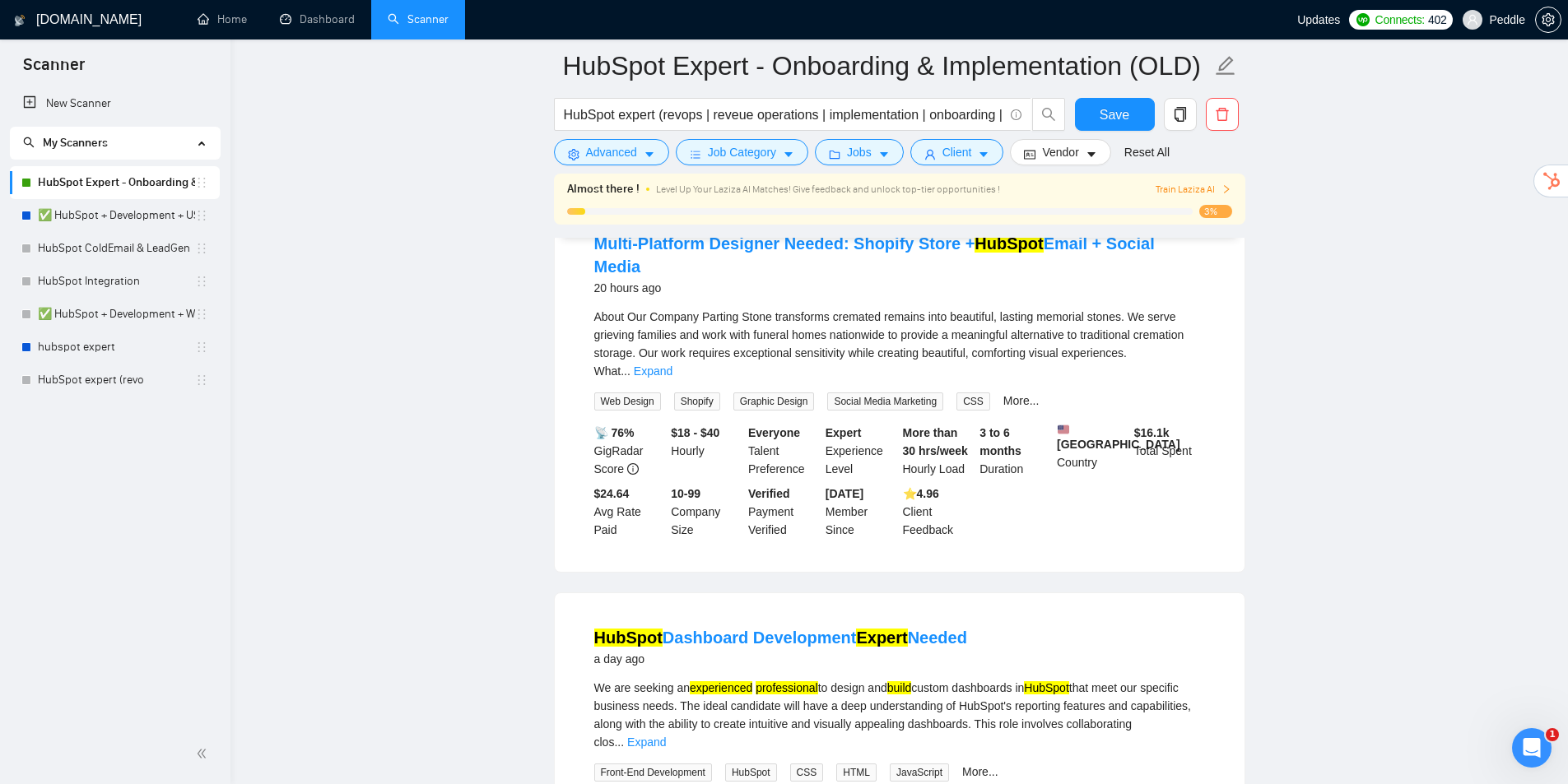
drag, startPoint x: 1227, startPoint y: 469, endPoint x: 1229, endPoint y: 487, distance: 18.1
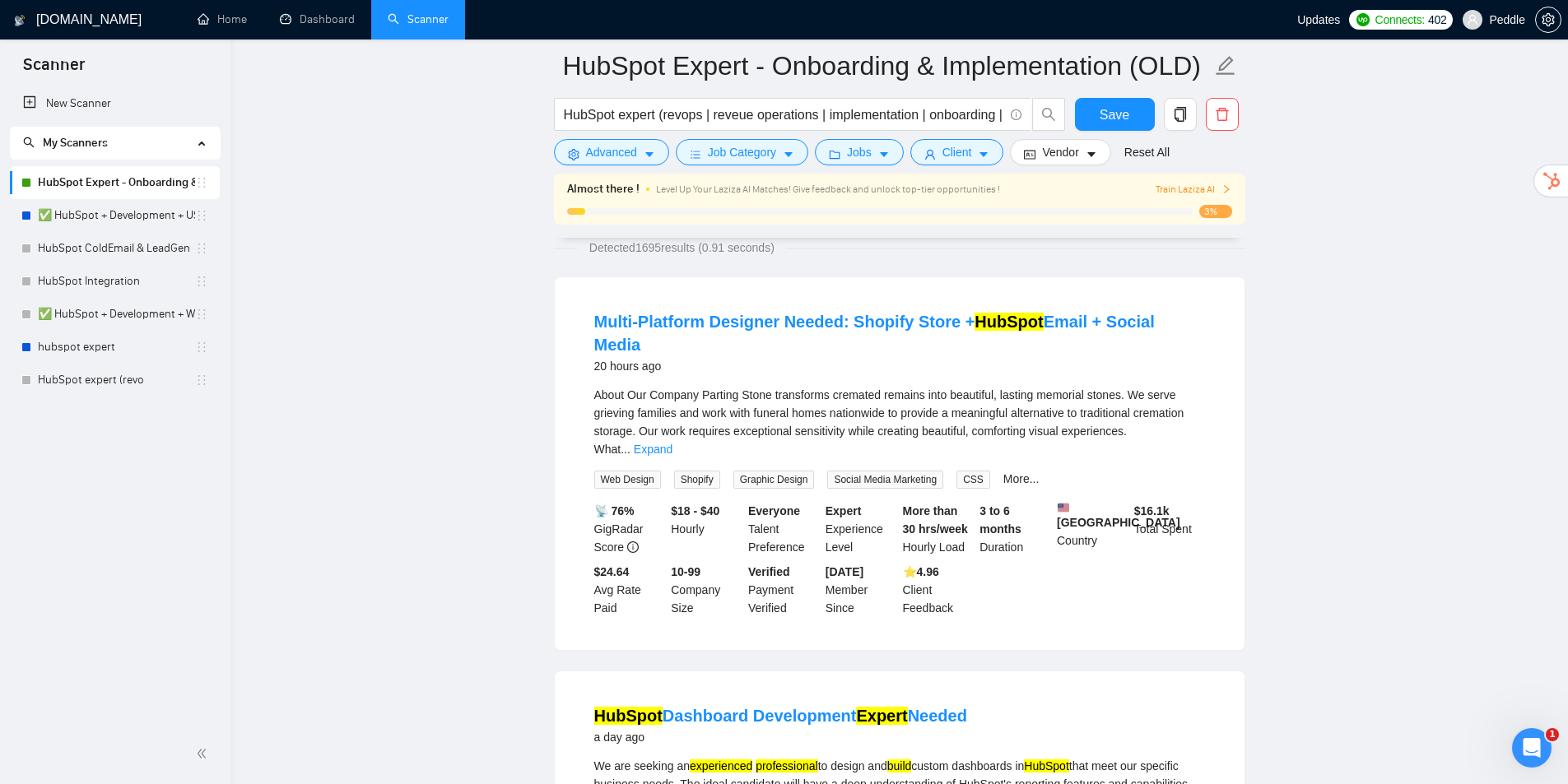
drag, startPoint x: 1222, startPoint y: 432, endPoint x: 1221, endPoint y: 377, distance: 55.0
